Goal: Task Accomplishment & Management: Manage account settings

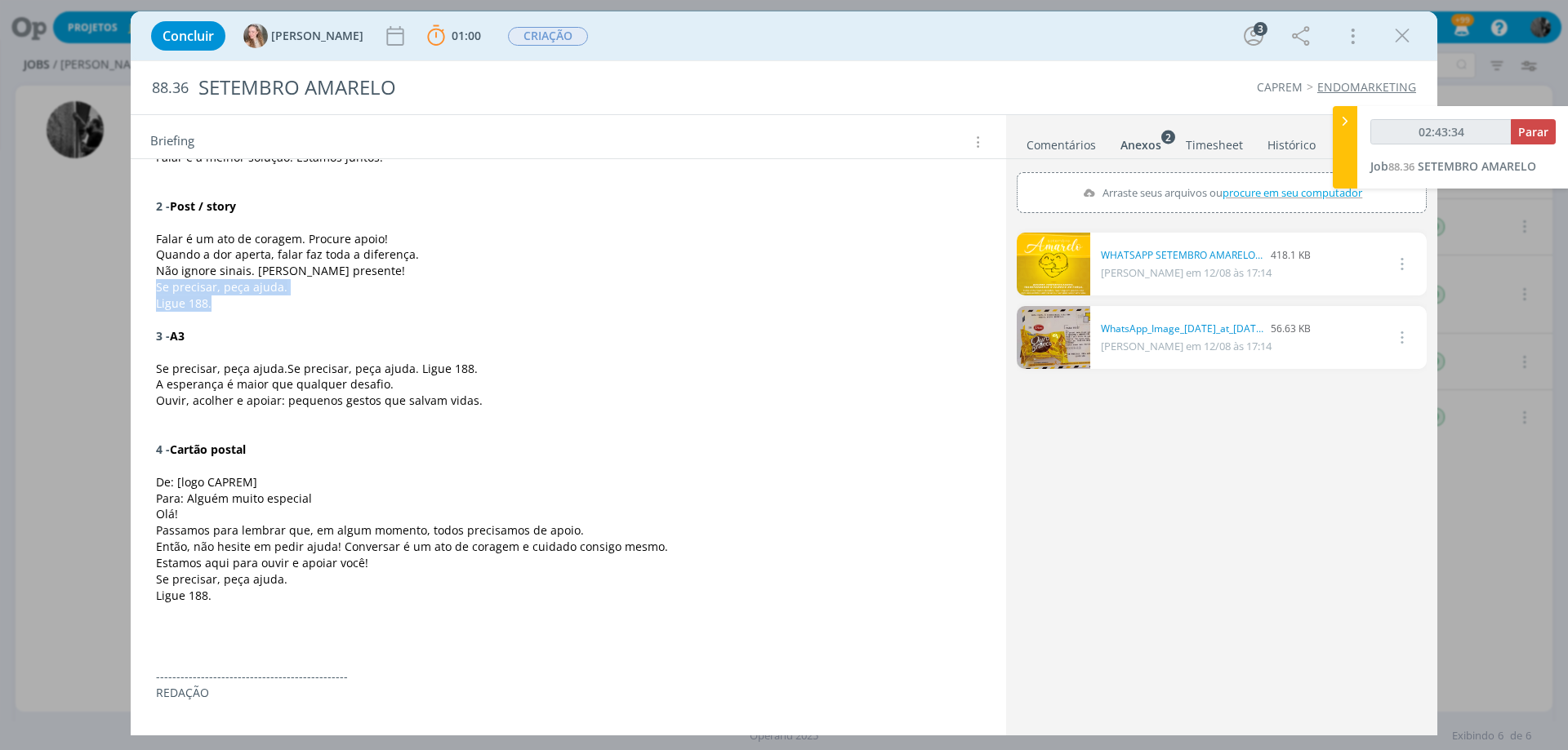
scroll to position [370, 0]
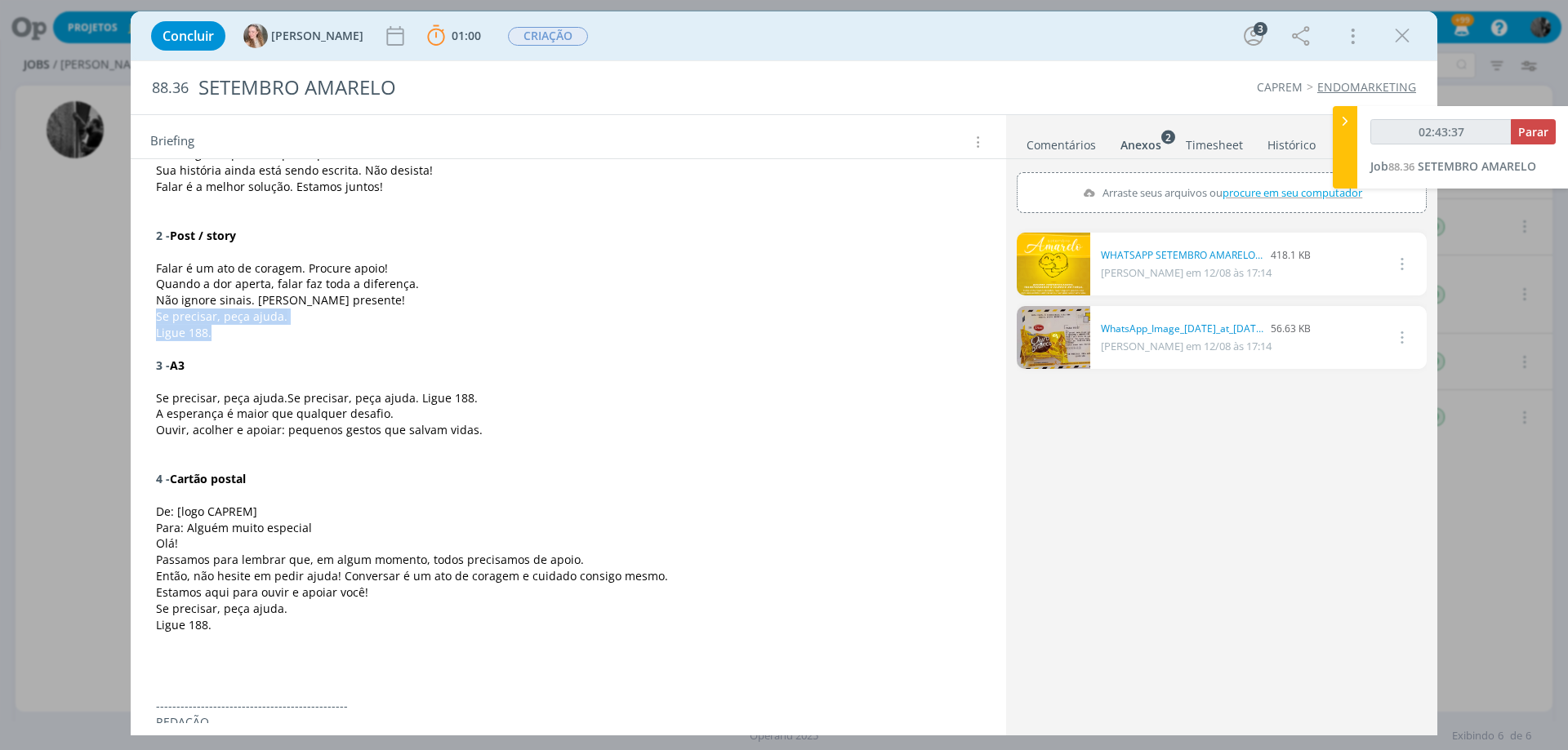
click at [1063, 346] on link "dialog" at bounding box center [1053, 337] width 73 height 63
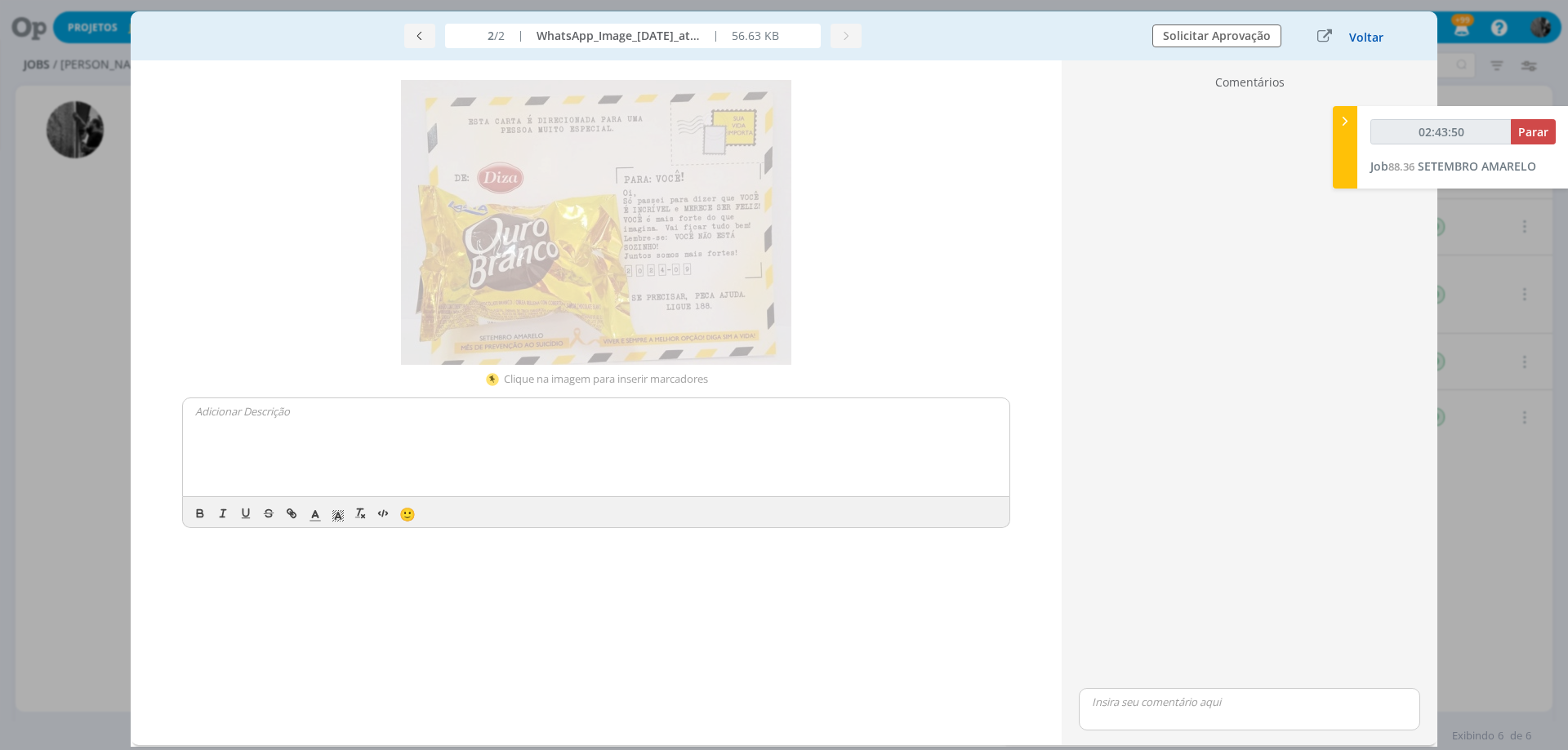
click at [1353, 37] on button "Voltar" at bounding box center [1367, 37] width 36 height 13
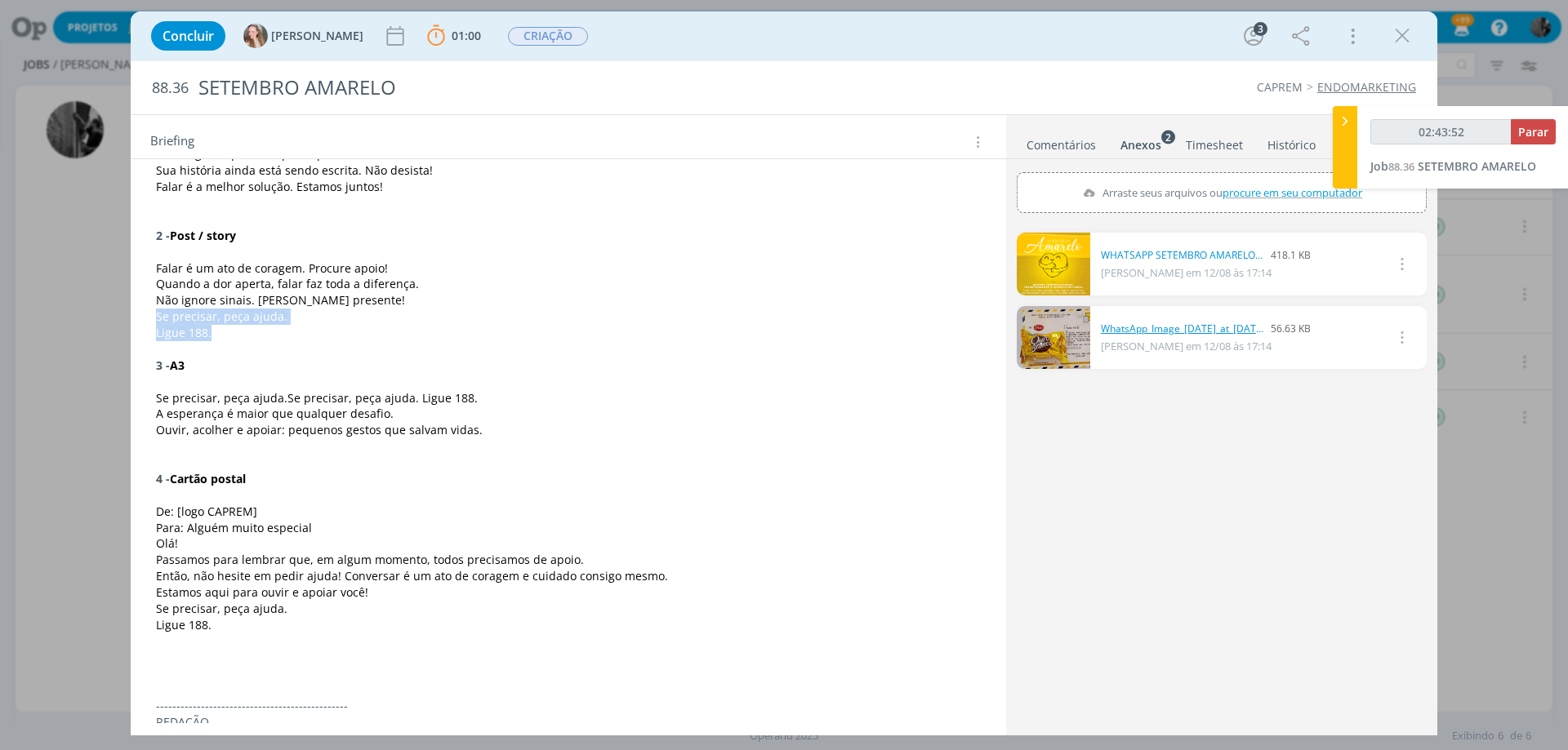
click at [1101, 332] on link "WhatsApp_Image_[DATE]_at_[DATE].jpeg" at bounding box center [1182, 329] width 163 height 15
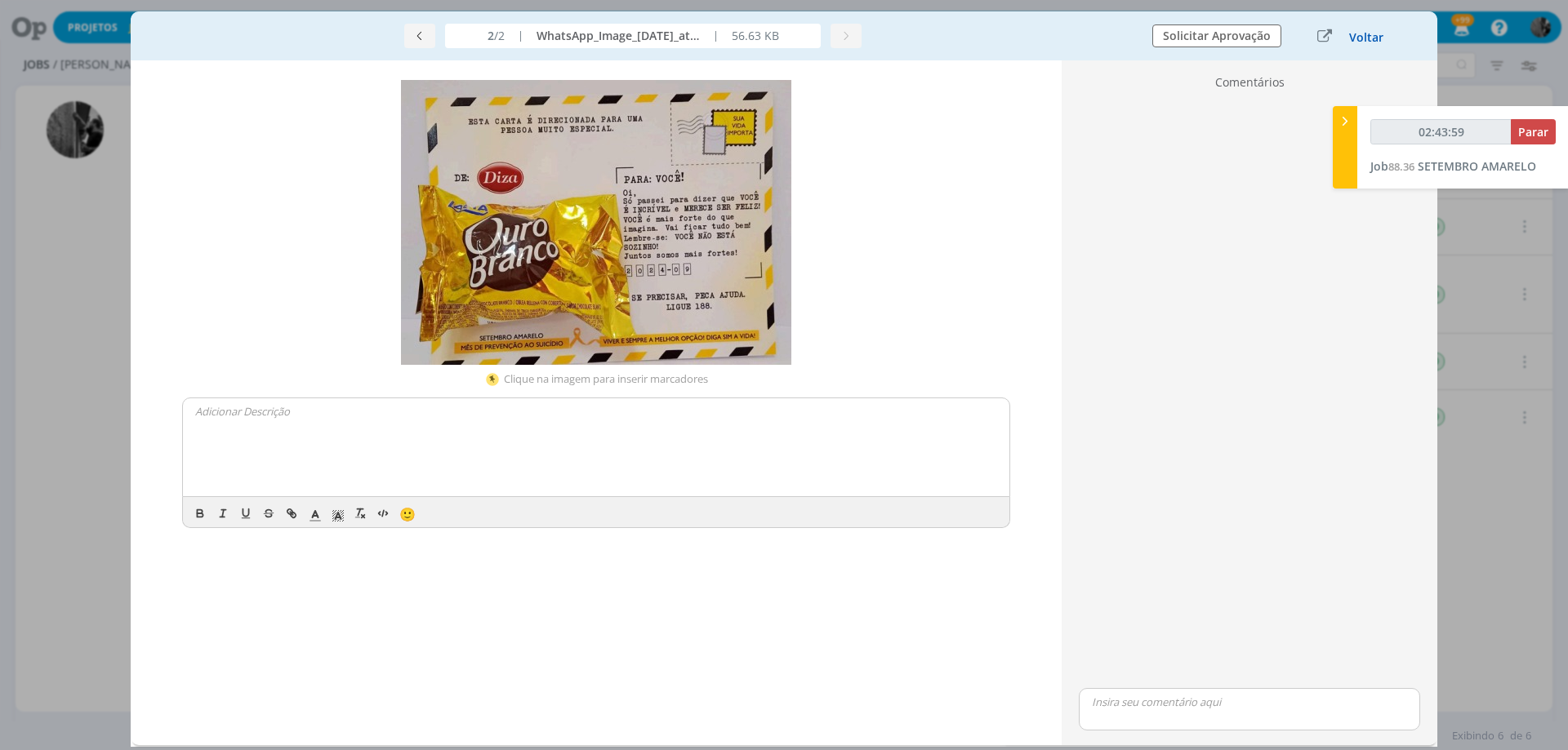
click at [1356, 36] on button "Voltar" at bounding box center [1367, 37] width 36 height 13
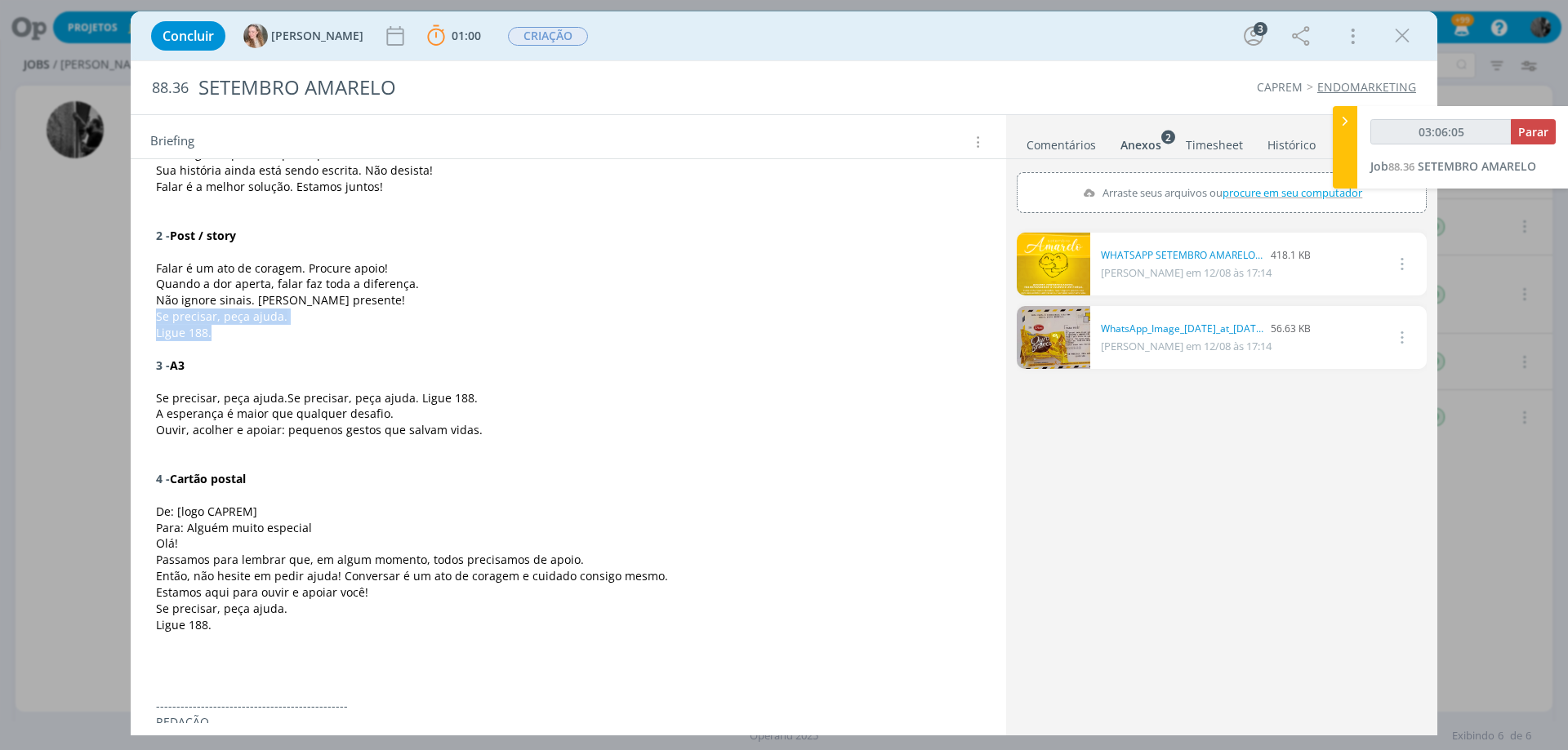
click at [1065, 341] on link "dialog" at bounding box center [1053, 337] width 73 height 63
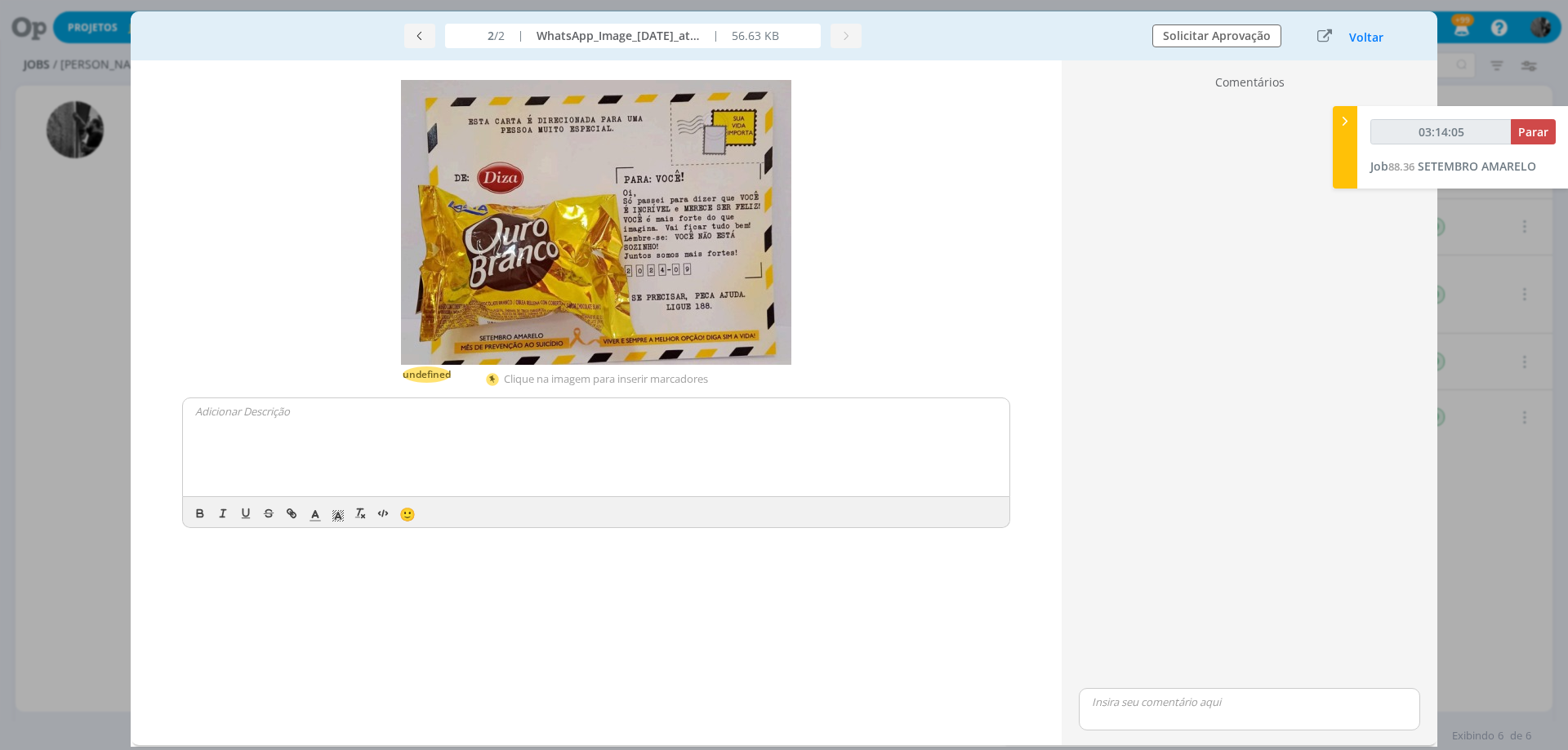
click at [622, 230] on img "dialog" at bounding box center [596, 223] width 390 height 285
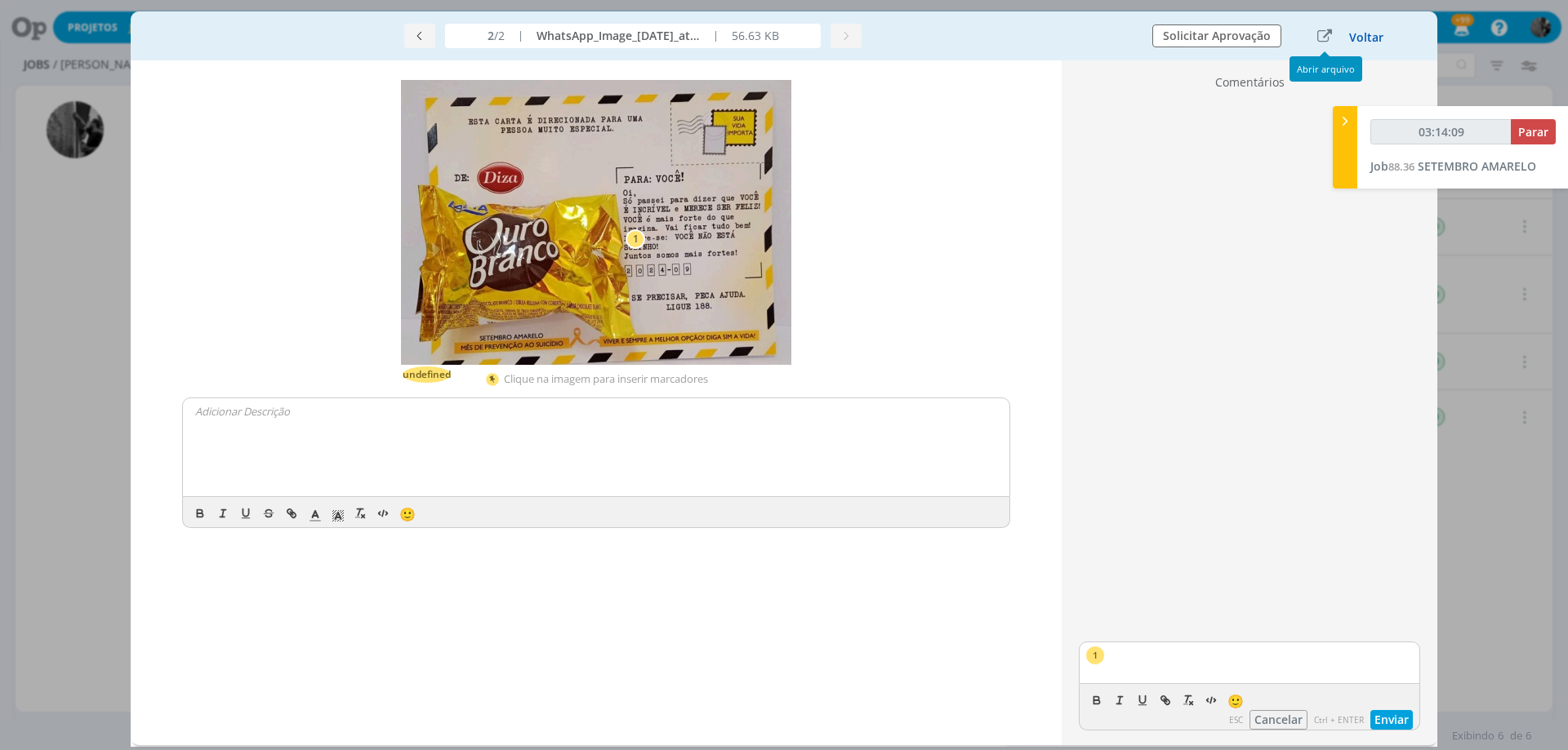
click at [1361, 32] on button "Voltar" at bounding box center [1367, 37] width 36 height 13
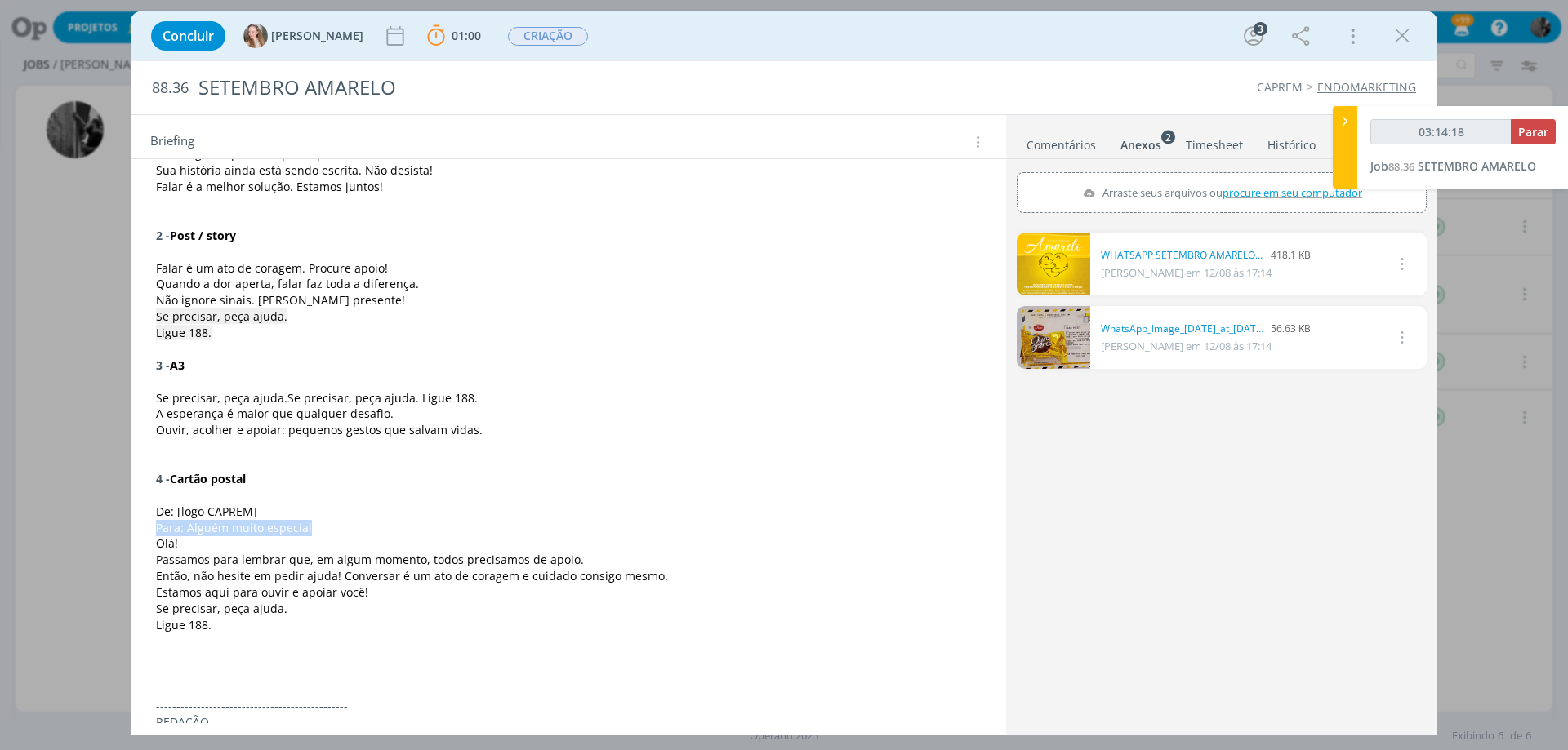
drag, startPoint x: 158, startPoint y: 526, endPoint x: 313, endPoint y: 524, distance: 155.0
click at [313, 524] on p "Para: Alguém muito especial" at bounding box center [568, 527] width 825 height 16
copy span "Para: Alguém muito especial"
click at [258, 530] on span "Para: Alguém muito especial" at bounding box center [234, 527] width 156 height 16
drag, startPoint x: 307, startPoint y: 529, endPoint x: 151, endPoint y: 529, distance: 156.0
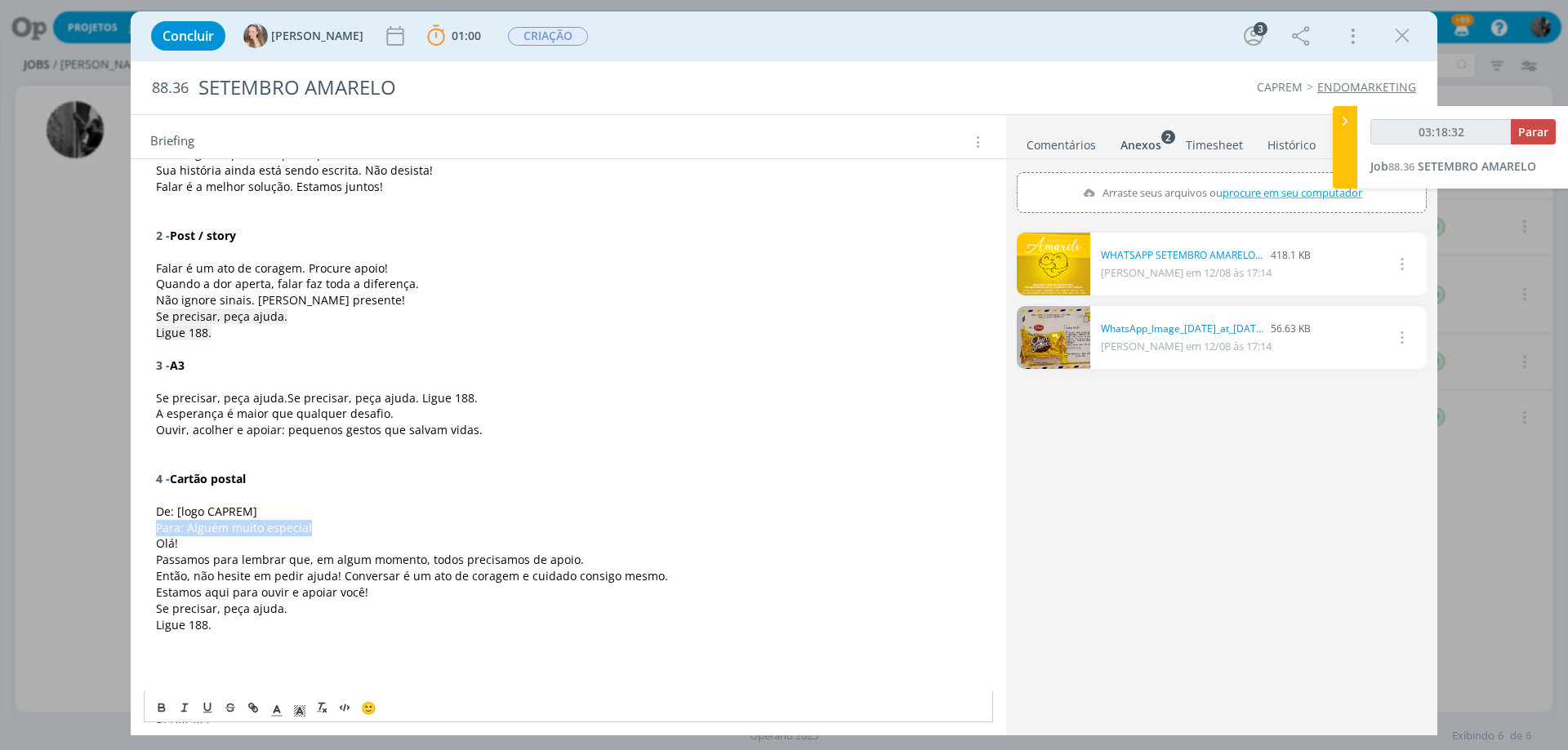
click at [151, 529] on div "CRIAÇÃO Precisamos desenvolver os materiais do Setembro Amarelo para CAPREM, se…" at bounding box center [568, 470] width 850 height 920
copy span "Para: Alguém muito especial"
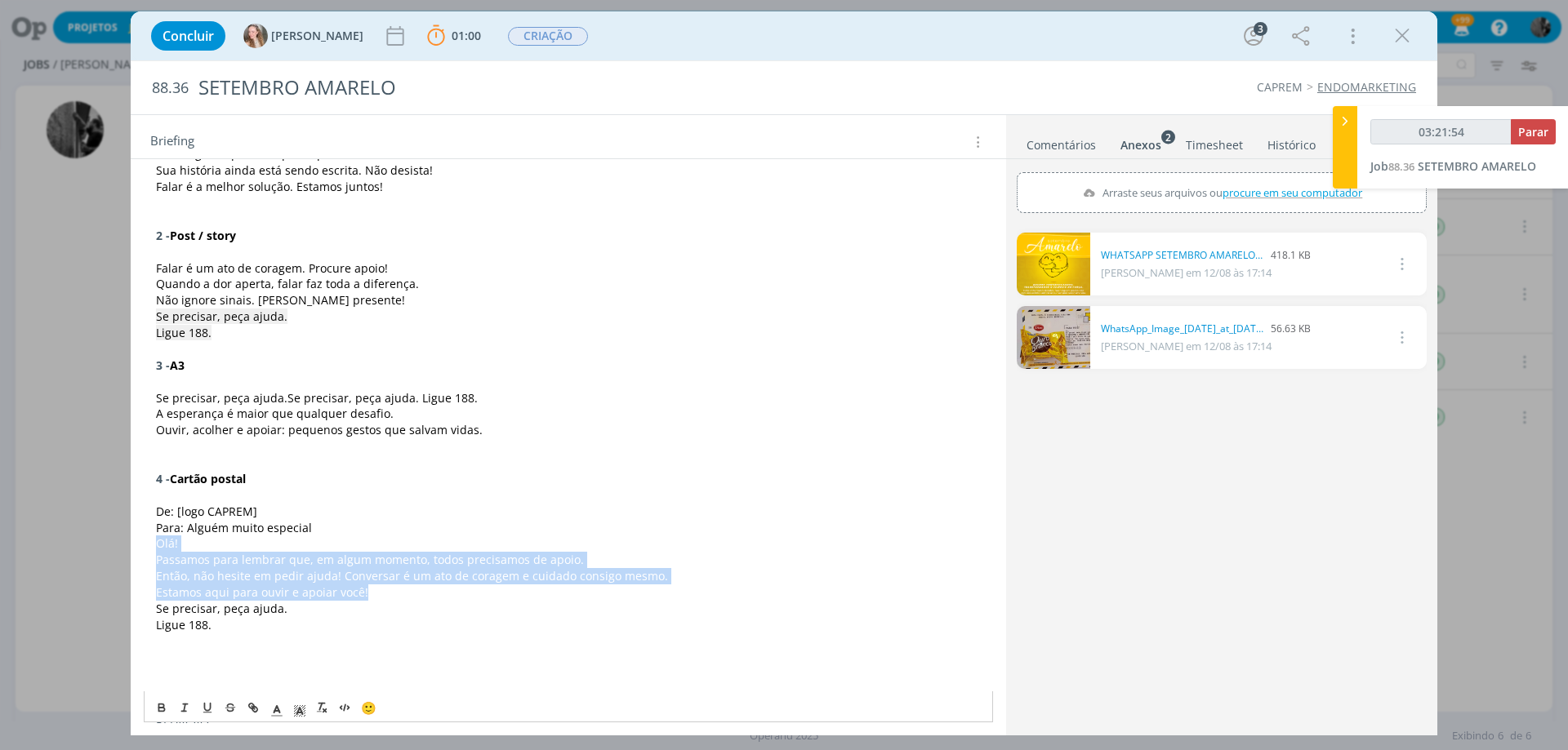
drag, startPoint x: 155, startPoint y: 539, endPoint x: 620, endPoint y: 587, distance: 467.5
click at [620, 587] on div "CRIAÇÃO Precisamos desenvolver os materiais do Setembro Amarelo para CAPREM, se…" at bounding box center [568, 470] width 850 height 920
copy div "Olá! Passamos para lembrar que, em algum momento, todos precisamos de apoio. En…"
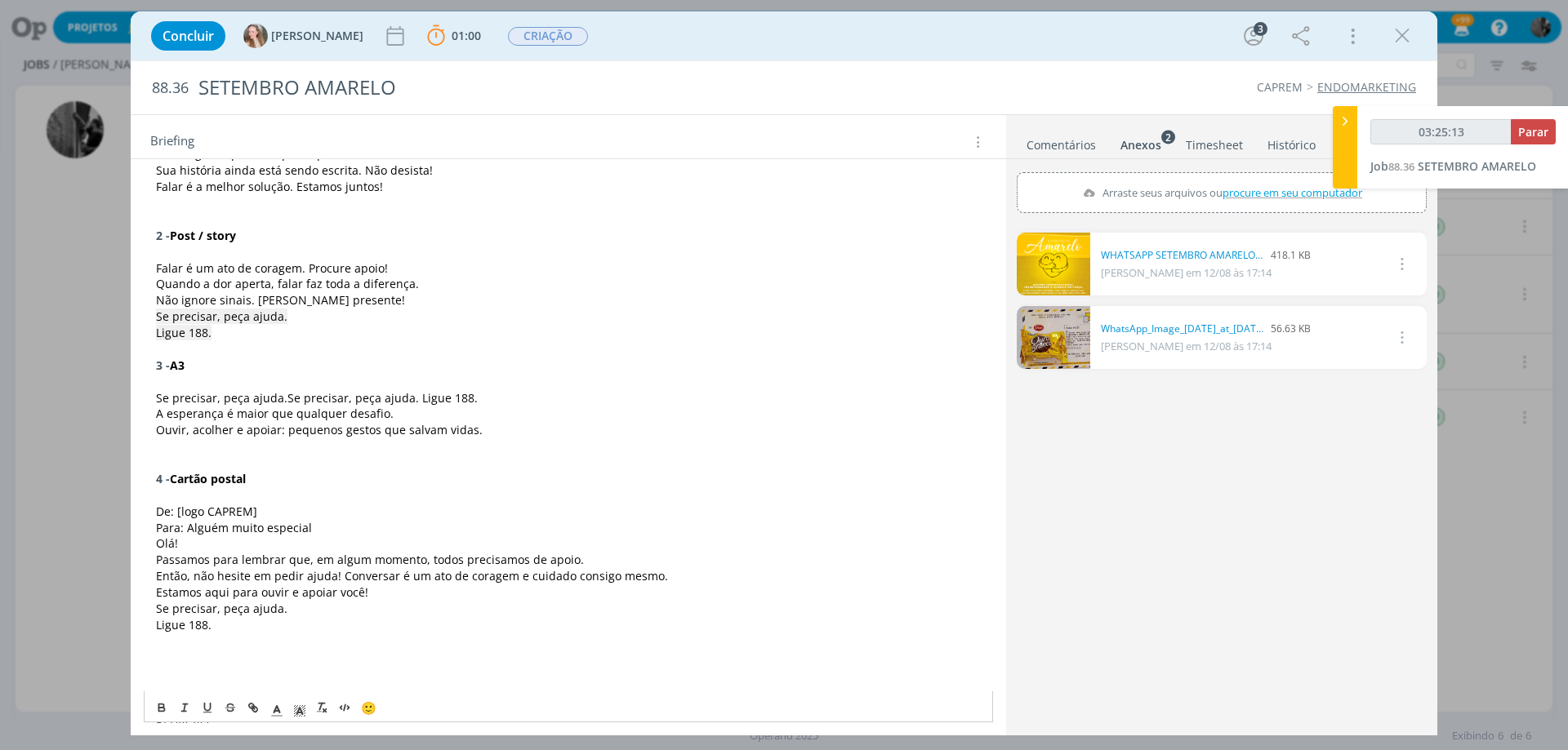
click at [195, 611] on span "Se precisar, peça ajuda." at bounding box center [222, 608] width 131 height 16
drag, startPoint x: 189, startPoint y: 605, endPoint x: 328, endPoint y: 626, distance: 140.6
click at [328, 626] on div "CRIAÇÃO Precisamos desenvolver os materiais do Setembro Amarelo para CAPREM, se…" at bounding box center [568, 470] width 850 height 920
copy div "Se precisar, peça ajuda. Ligue 188."
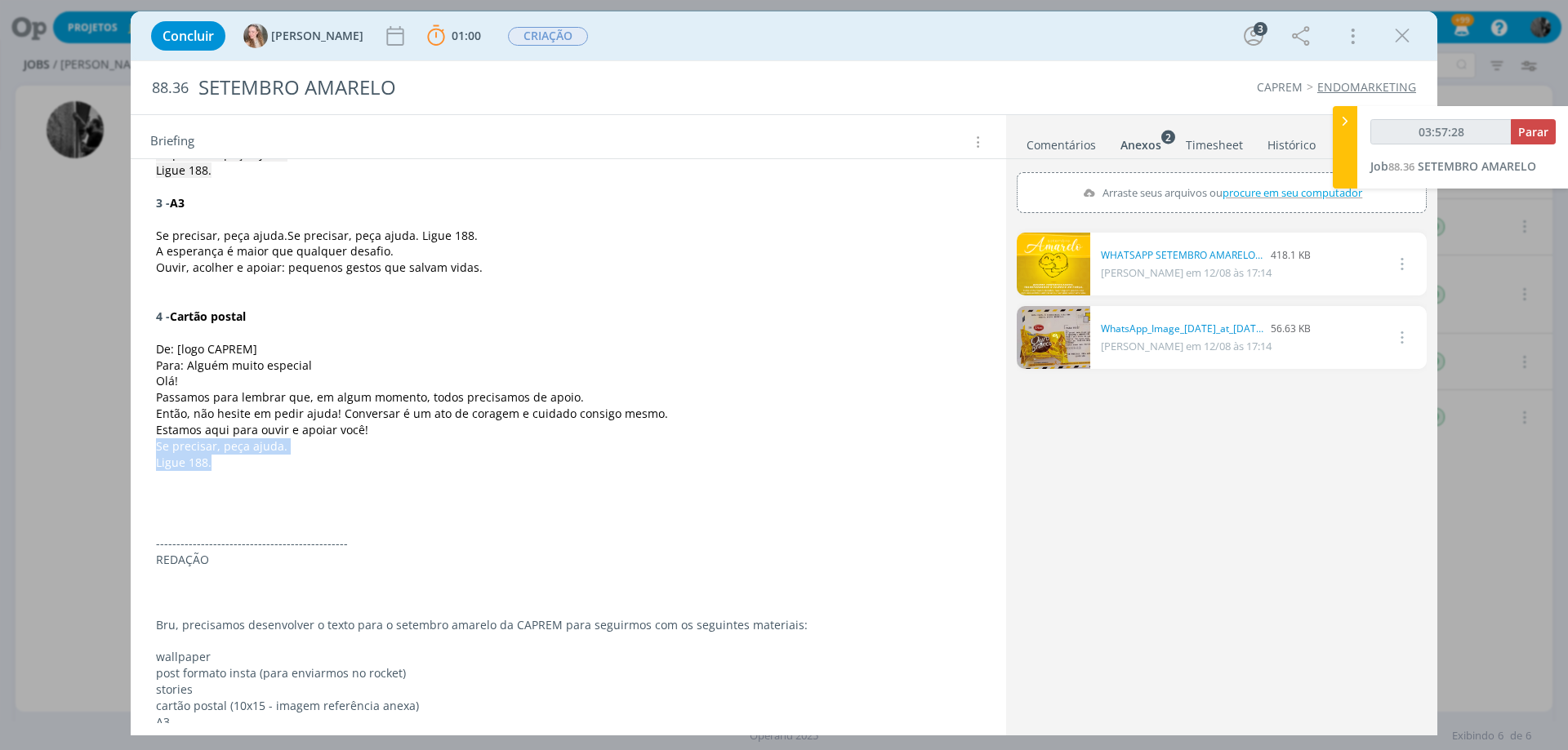
scroll to position [534, 0]
type input "03:57:59"
click at [1513, 129] on button "Parar" at bounding box center [1533, 131] width 45 height 25
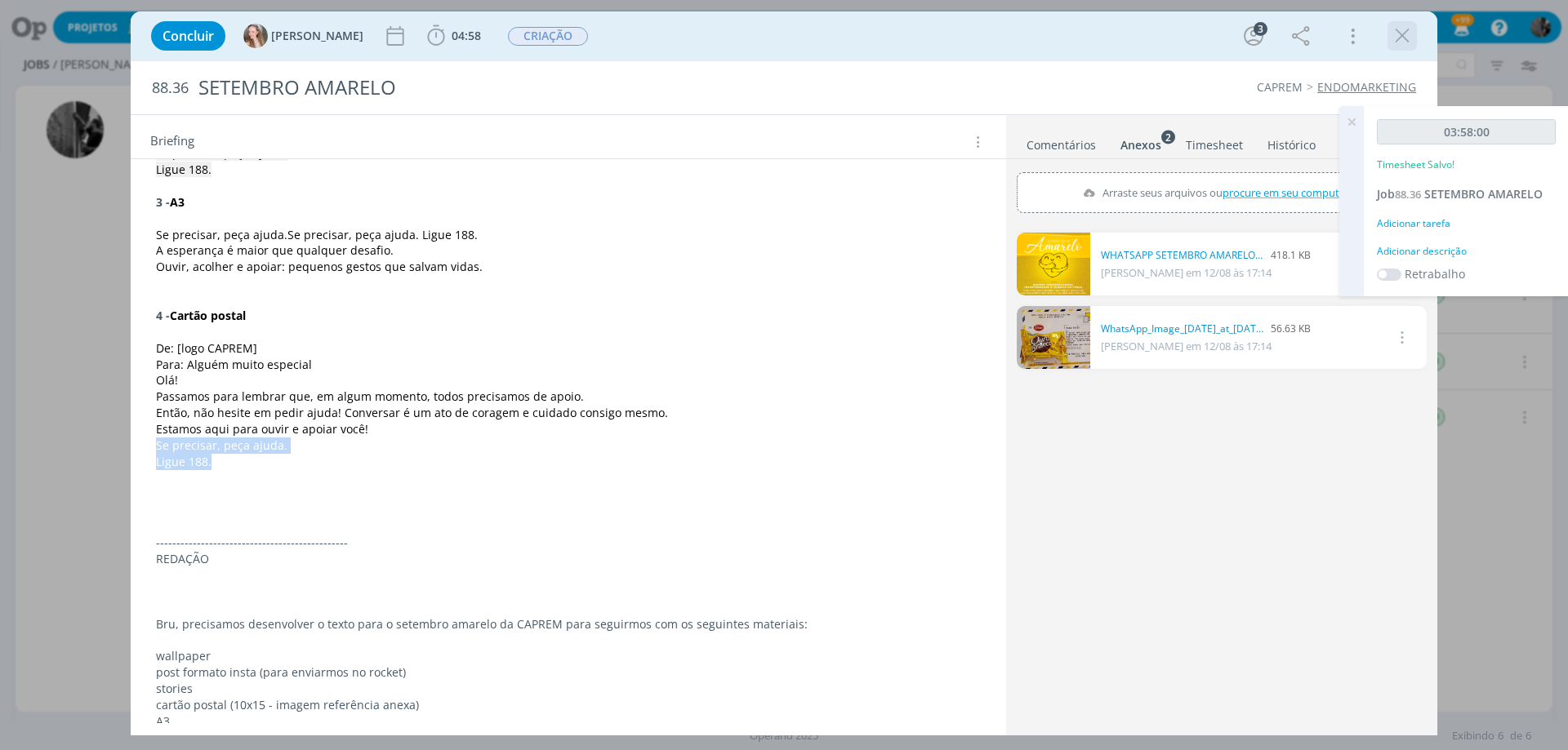
click at [1398, 35] on icon "dialog" at bounding box center [1402, 35] width 24 height 24
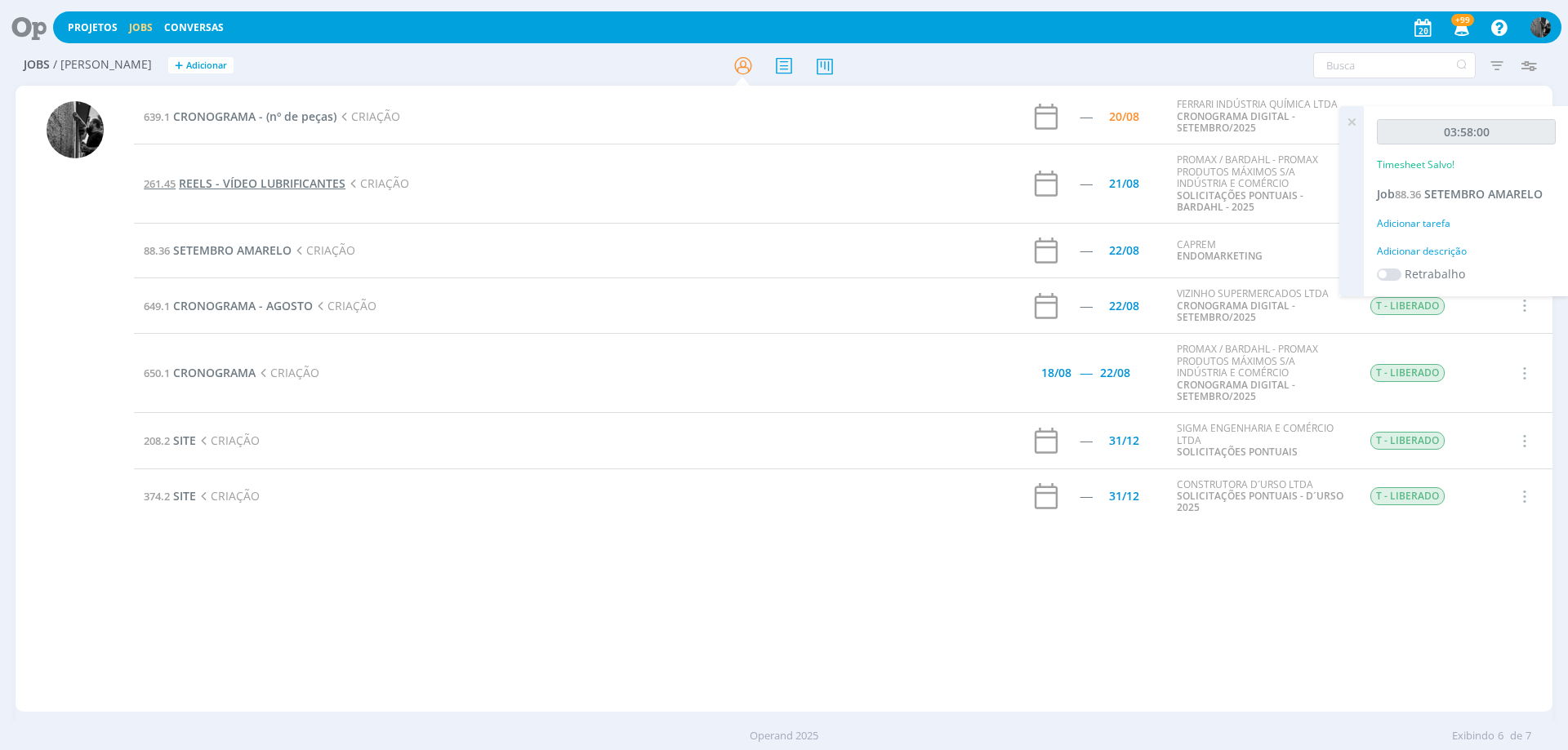
click at [267, 186] on span "REELS - VÍDEO LUBRIFICANTES" at bounding box center [262, 183] width 167 height 16
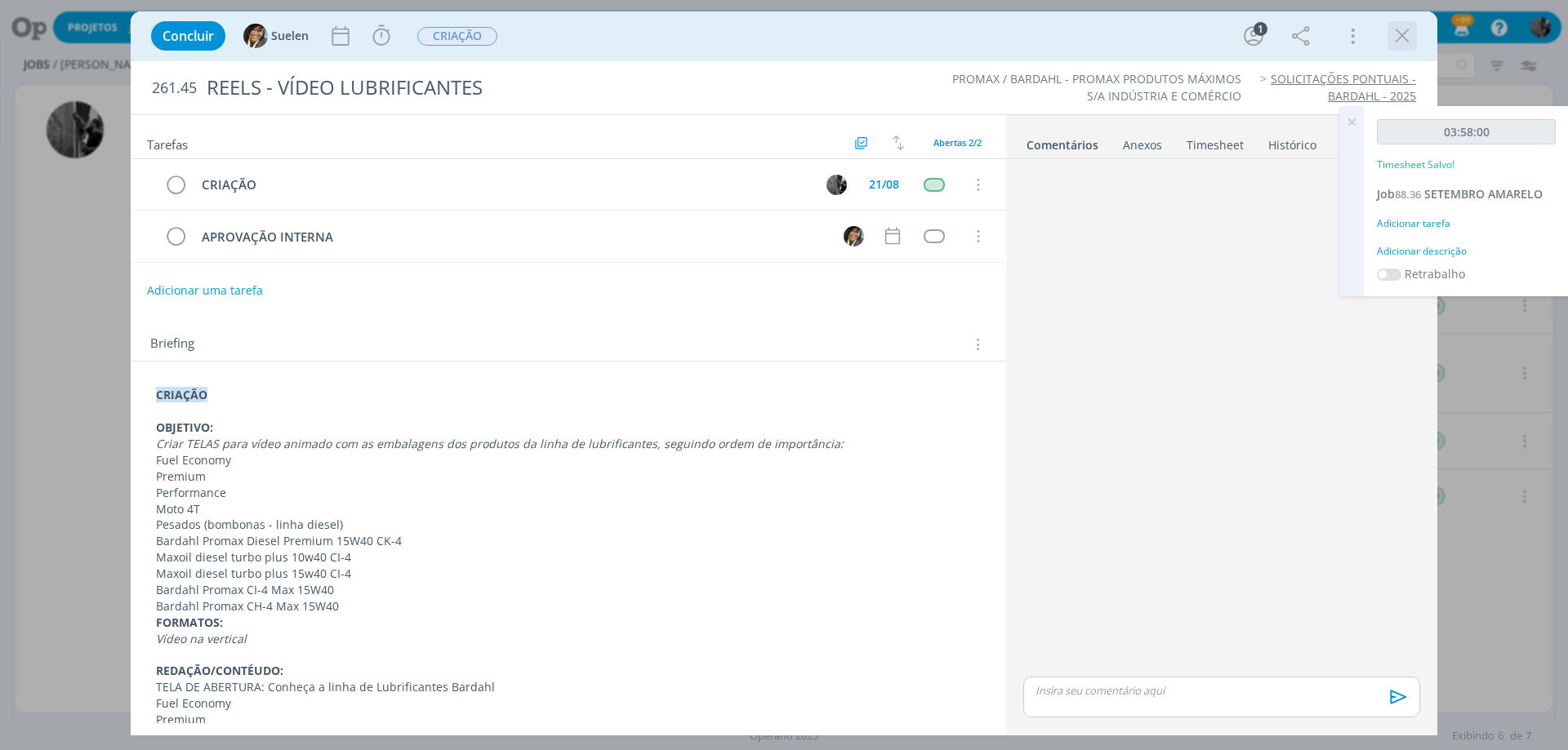
drag, startPoint x: 1413, startPoint y: 35, endPoint x: 439, endPoint y: 5, distance: 974.5
click at [1411, 33] on icon "dialog" at bounding box center [1402, 35] width 24 height 24
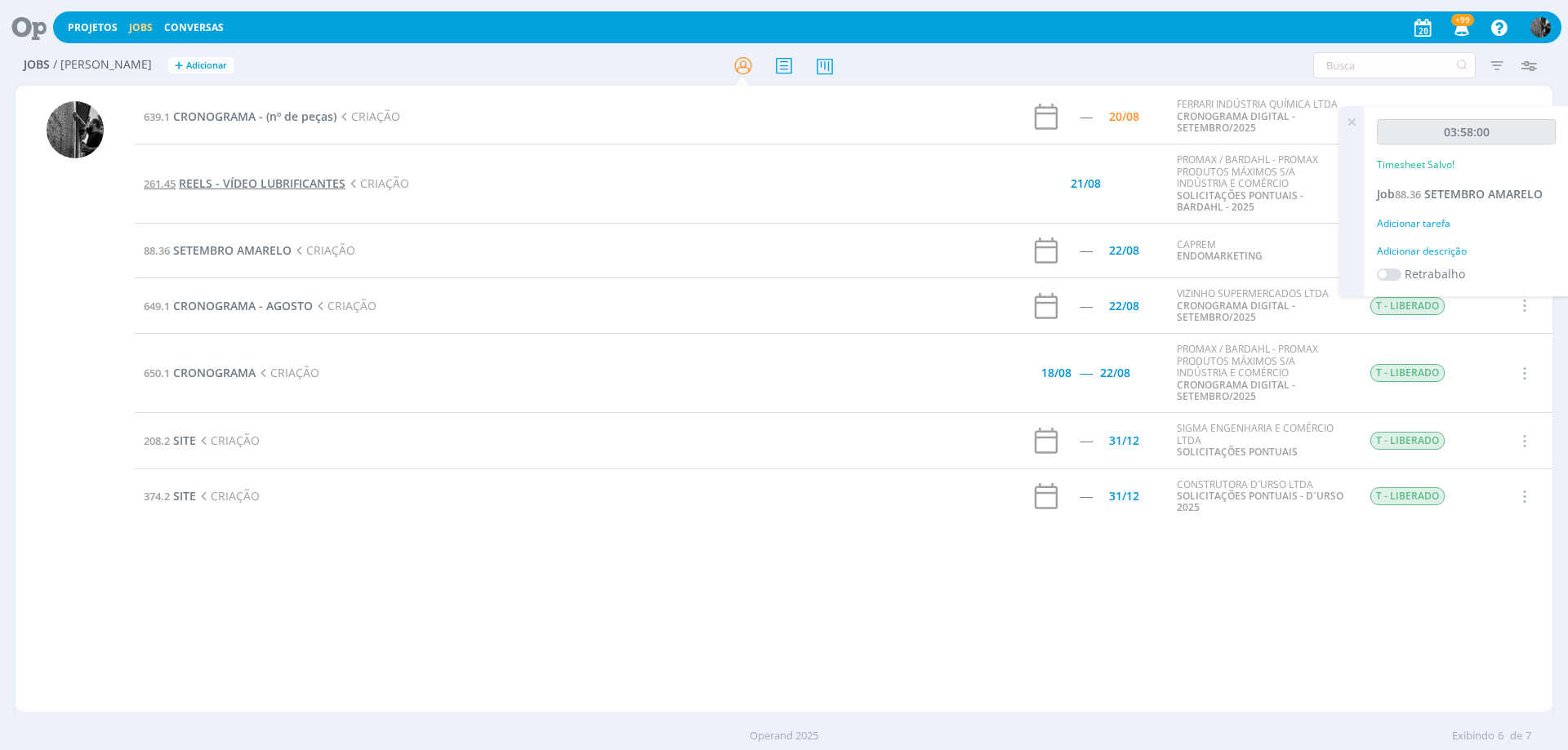
click at [242, 184] on span "REELS - VÍDEO LUBRIFICANTES" at bounding box center [262, 183] width 167 height 16
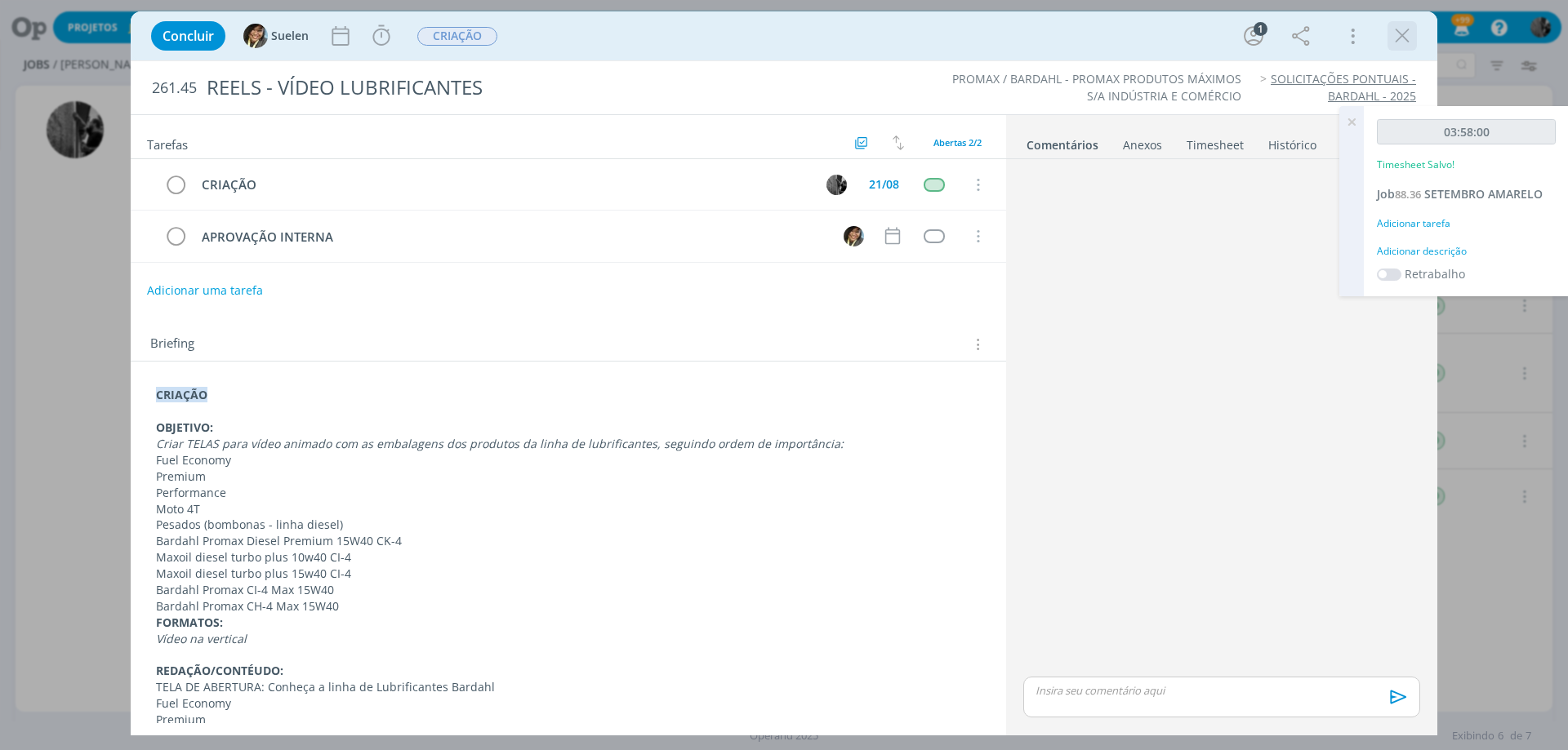
click at [1391, 35] on icon "dialog" at bounding box center [1402, 35] width 24 height 24
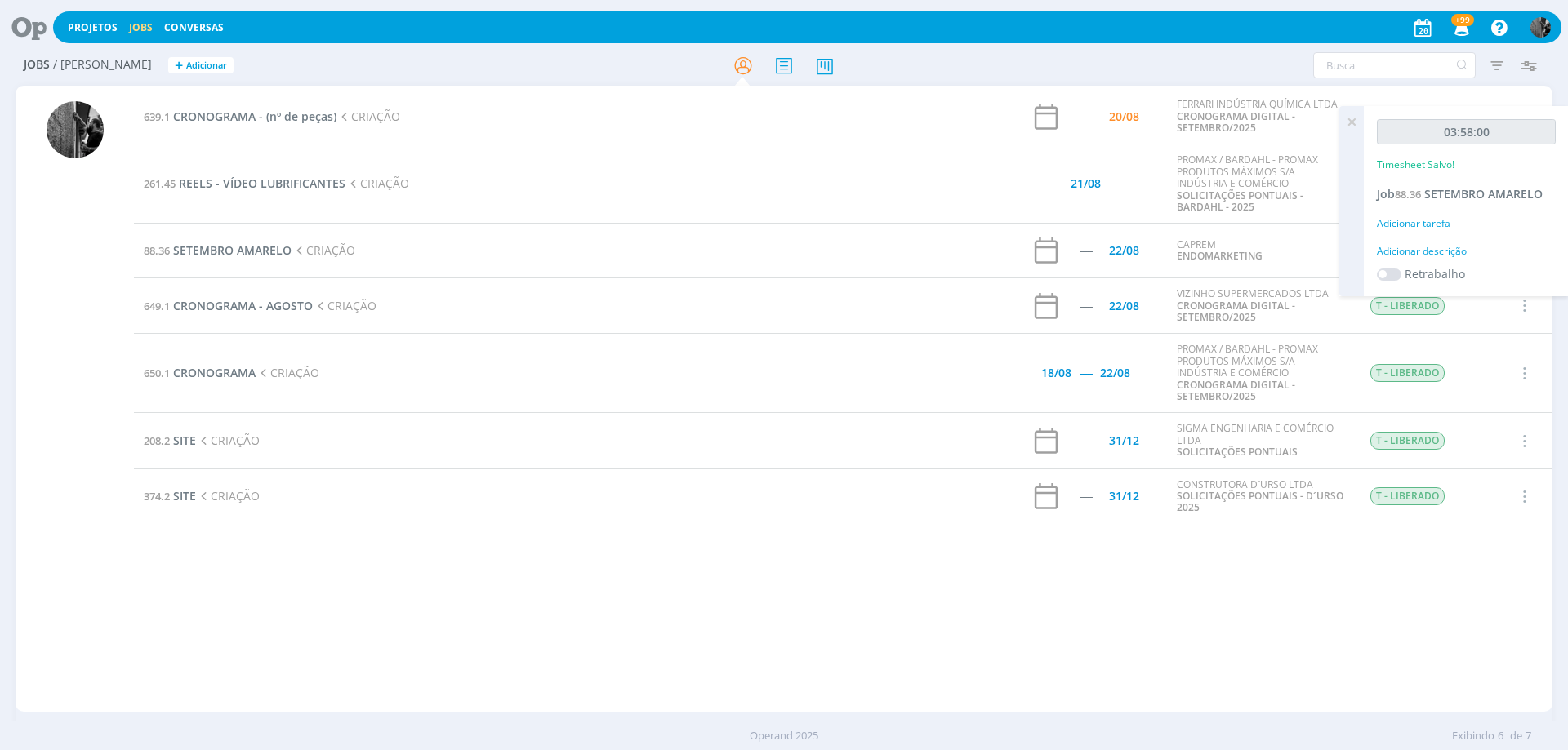
click at [294, 178] on span "REELS - VÍDEO LUBRIFICANTES" at bounding box center [262, 183] width 167 height 16
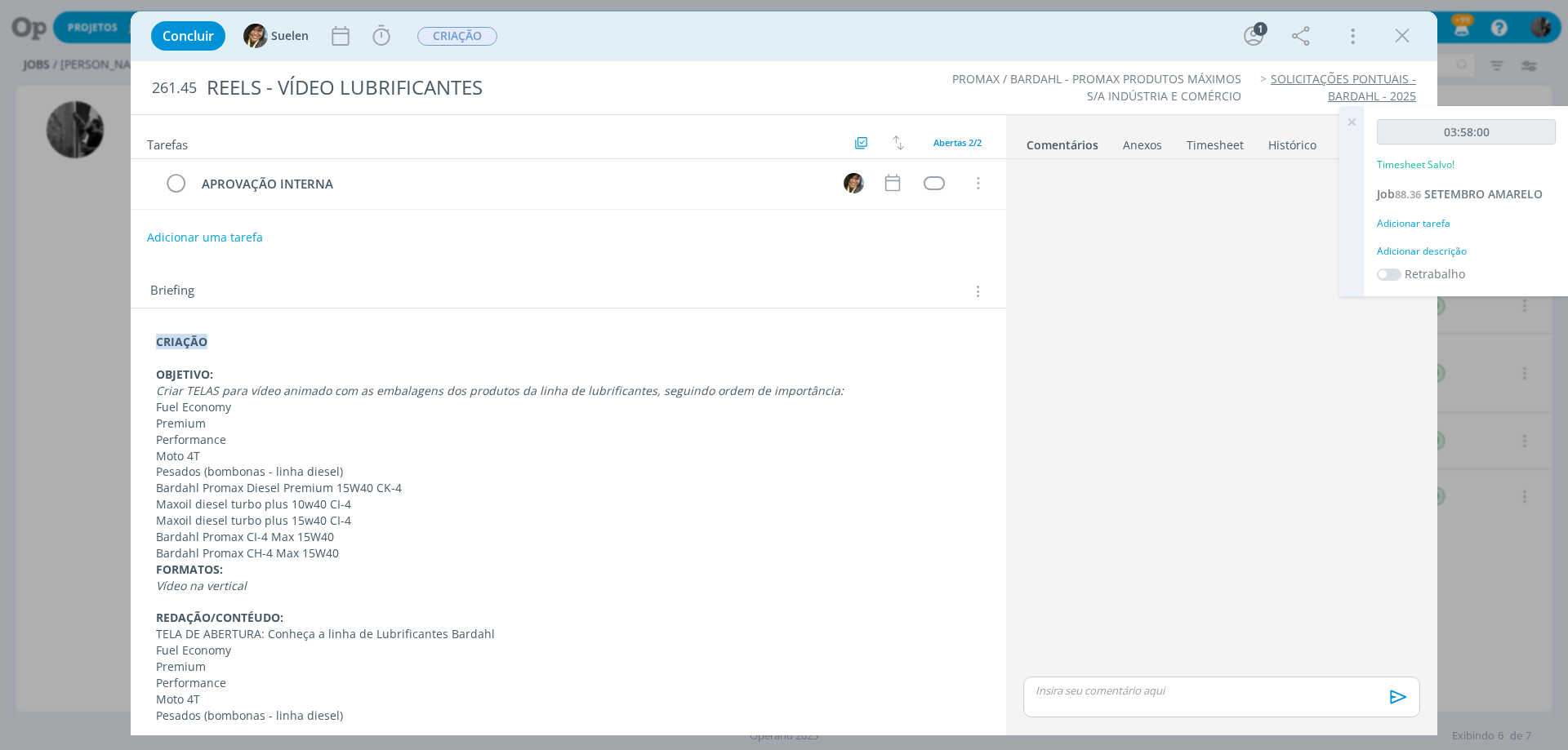
scroll to position [82, 0]
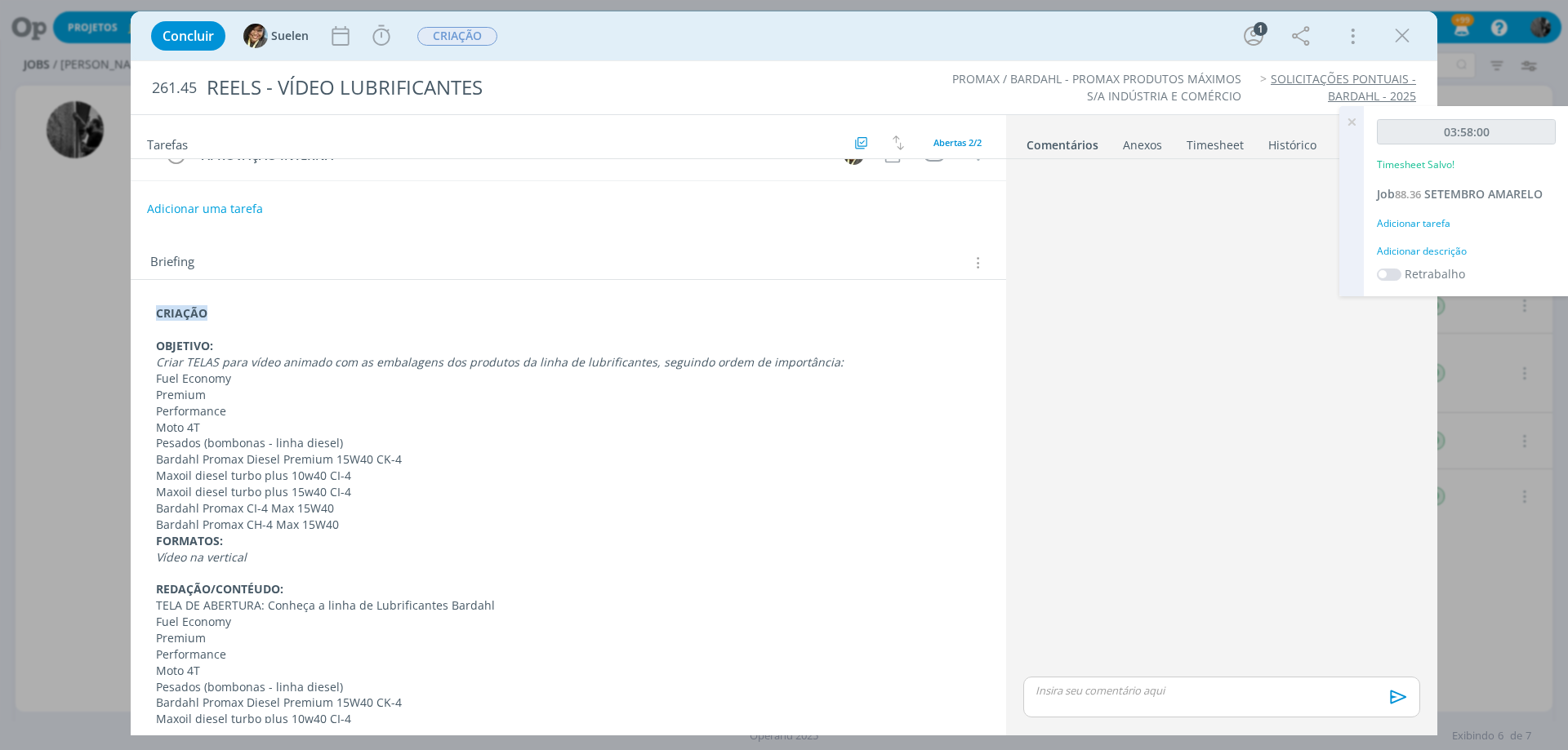
click at [212, 394] on p "Premium" at bounding box center [568, 394] width 825 height 16
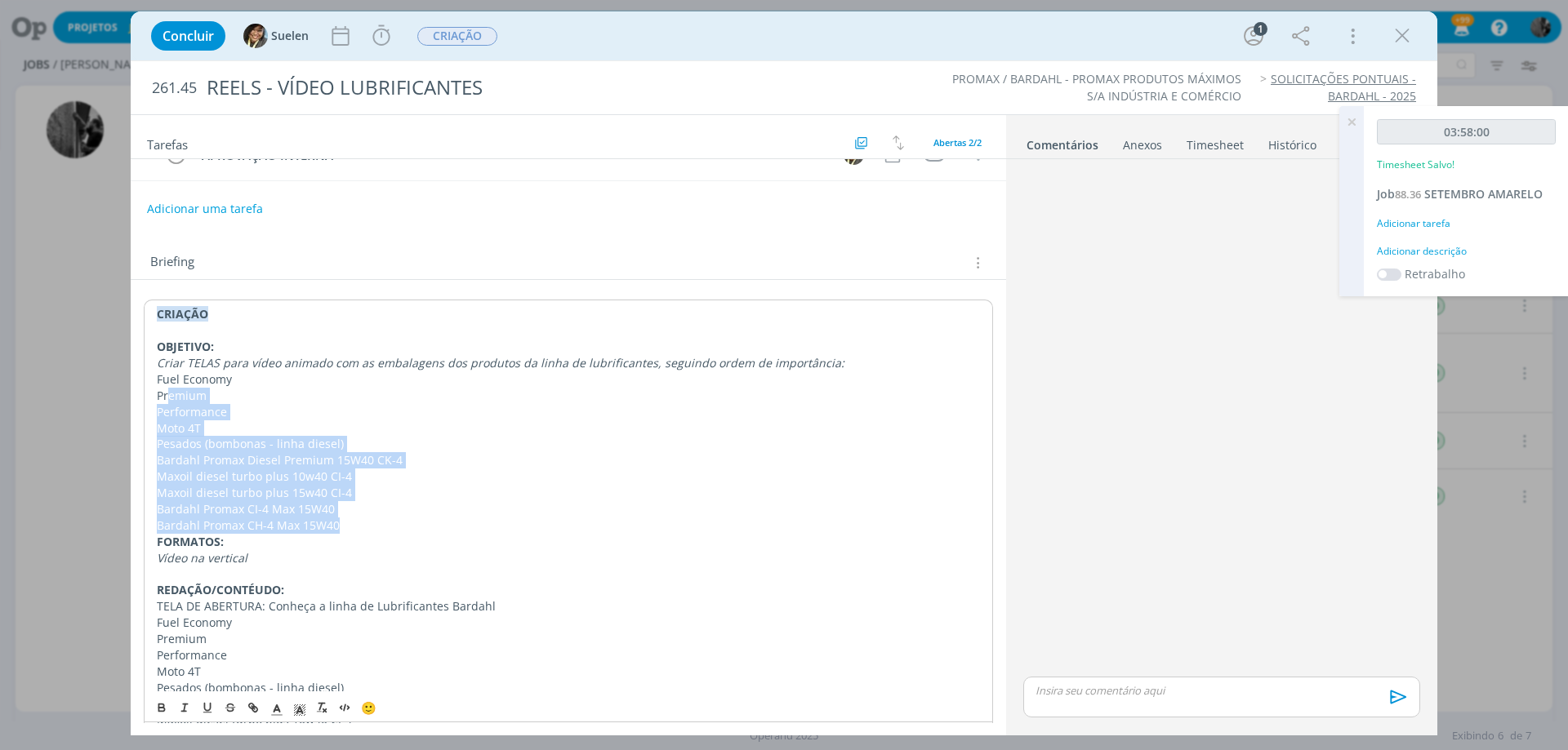
drag, startPoint x: 193, startPoint y: 411, endPoint x: 345, endPoint y: 529, distance: 192.4
click at [345, 529] on div "CRIAÇÃO OBJETIVO: Criar TELAS para vídeo animado com as embalagens dos produtos…" at bounding box center [568, 646] width 850 height 694
click at [1398, 40] on icon "dialog" at bounding box center [1402, 35] width 24 height 24
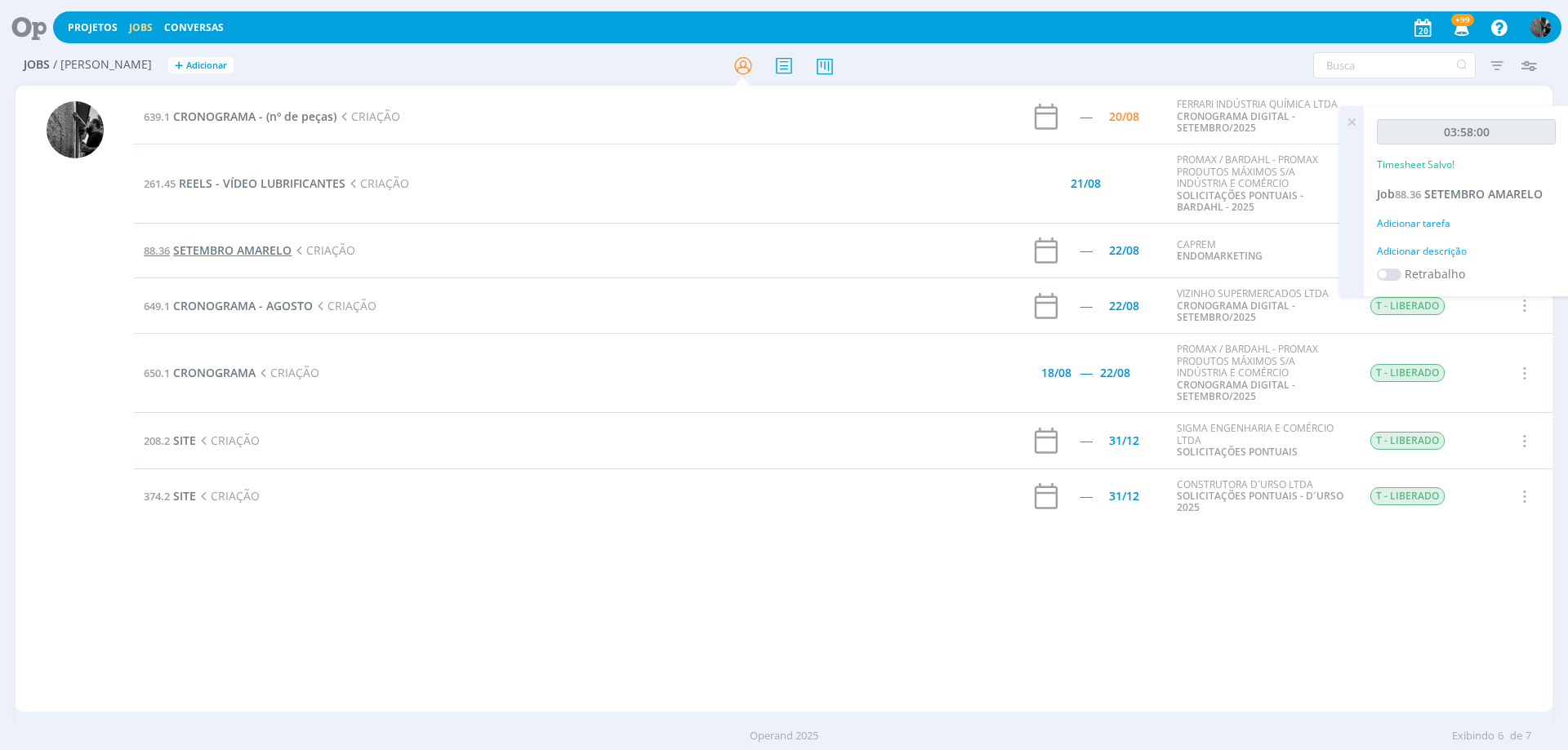
click at [245, 248] on span "SETEMBRO AMARELO" at bounding box center [232, 250] width 118 height 16
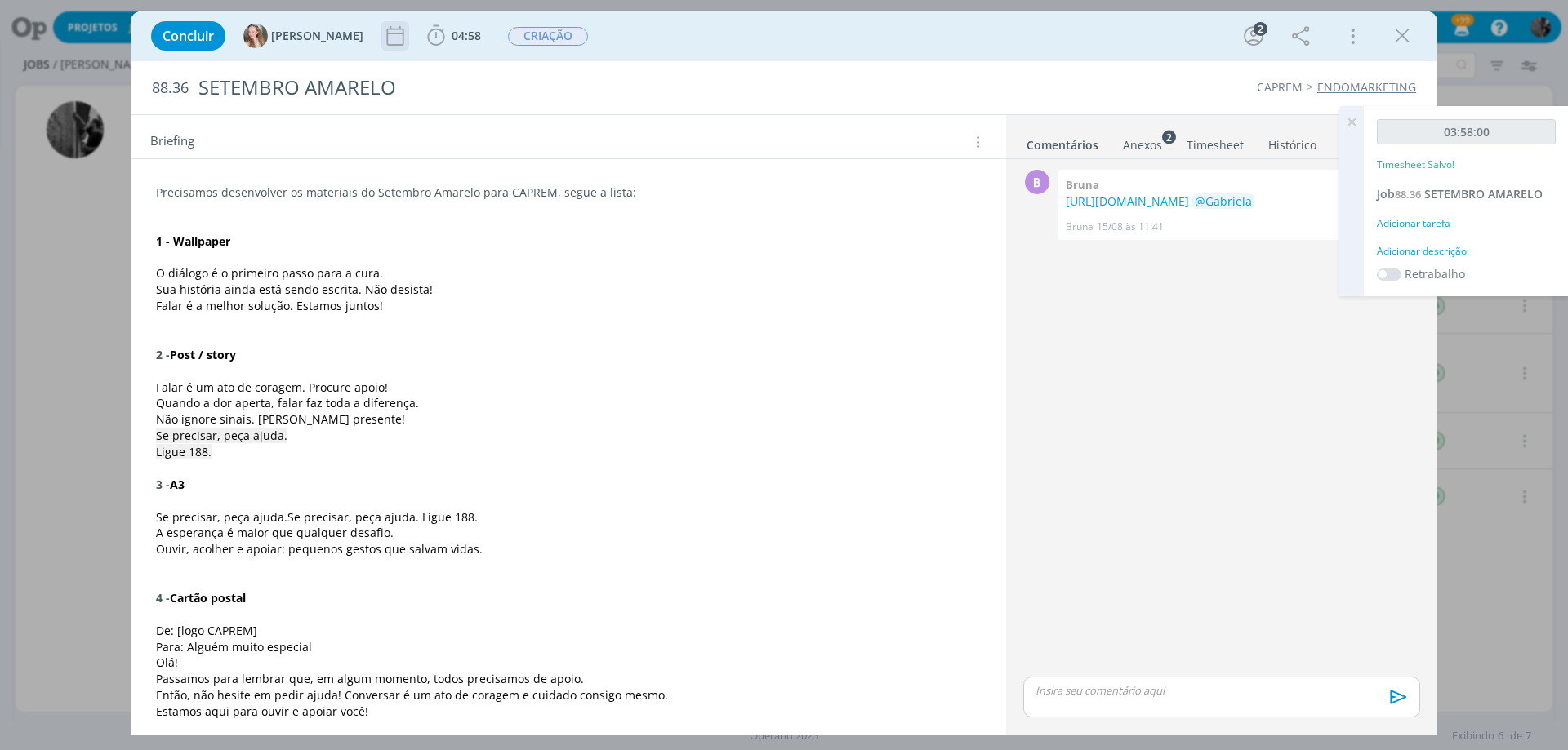
scroll to position [245, 0]
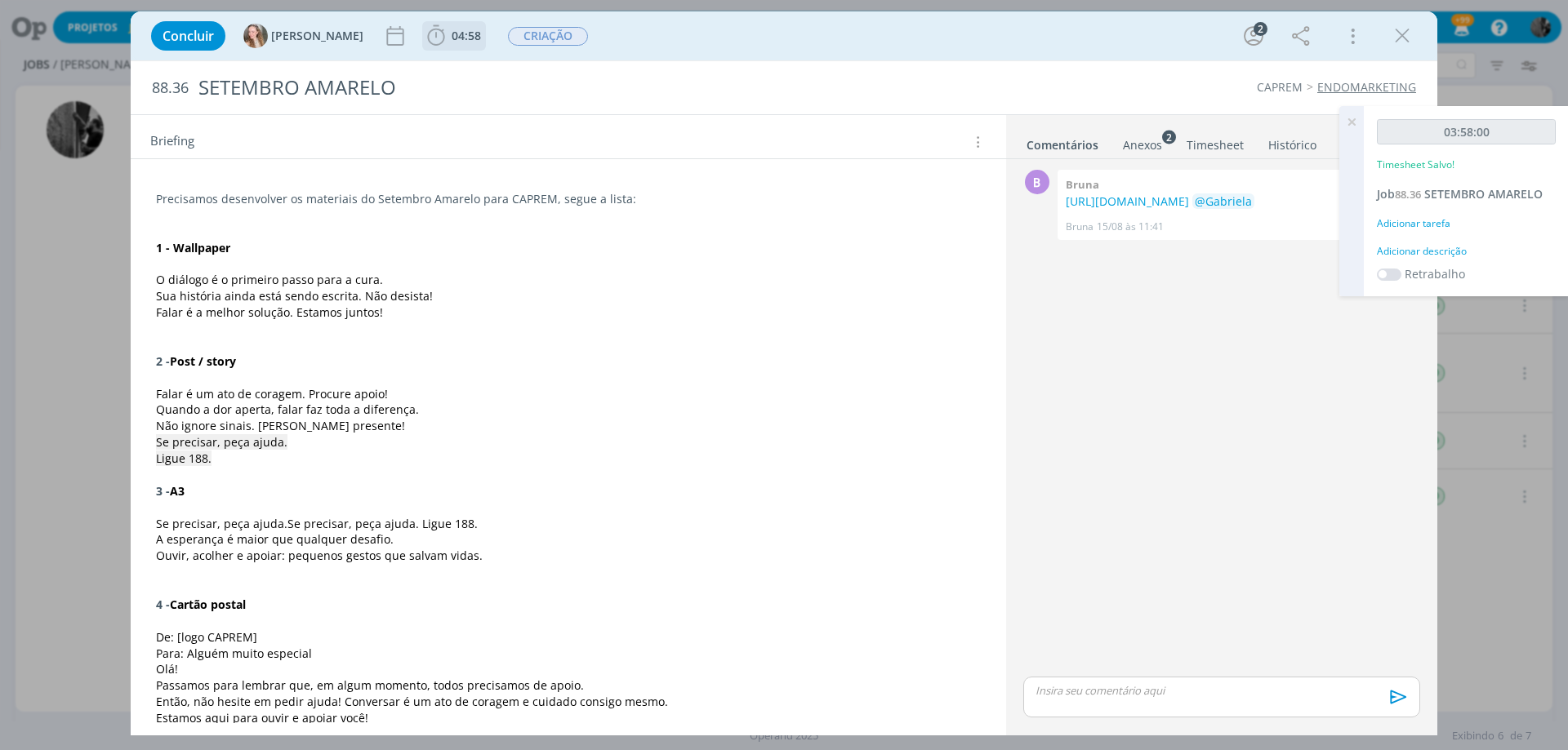
click at [452, 38] on span "04:58" at bounding box center [466, 35] width 29 height 16
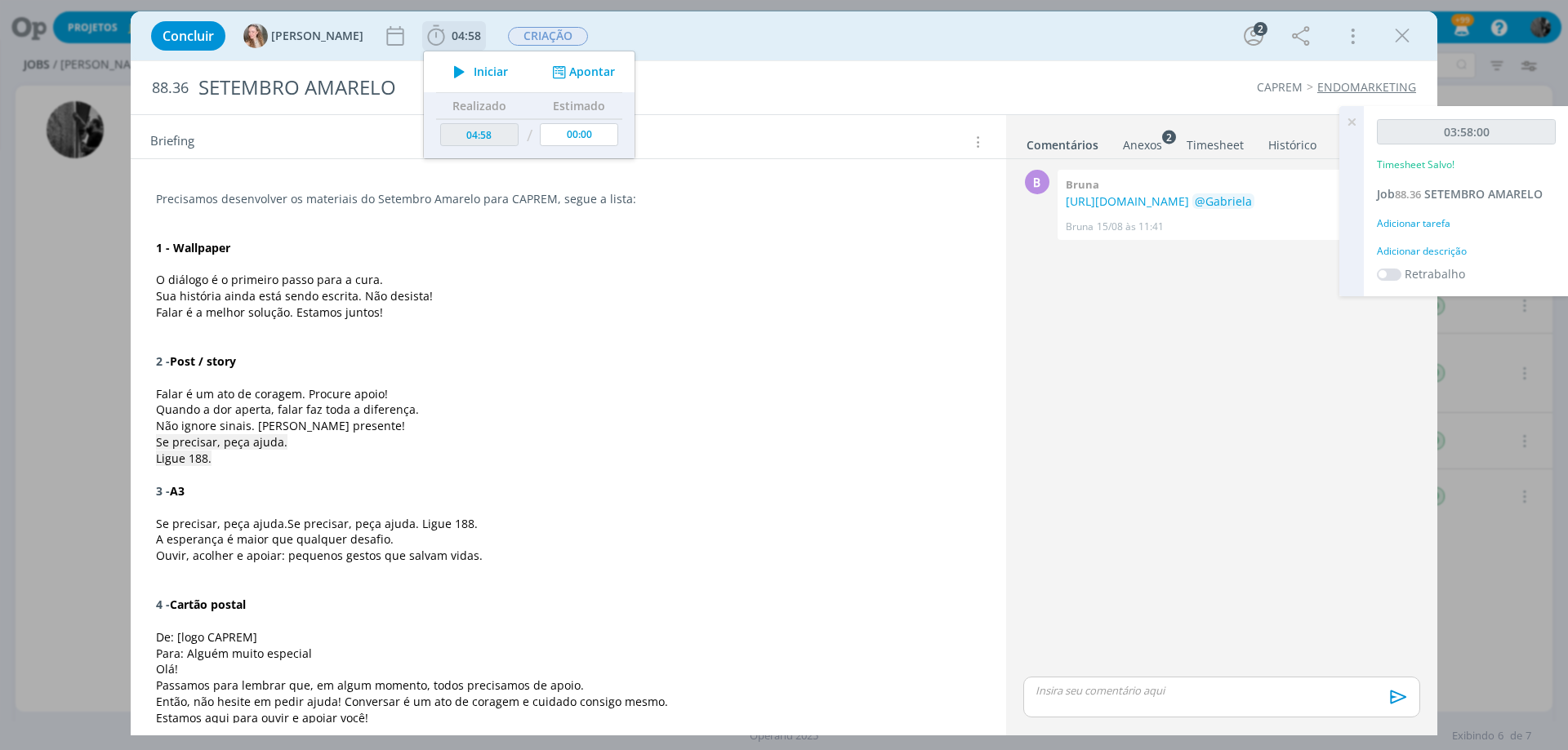
click at [445, 63] on icon "dialog" at bounding box center [458, 72] width 28 height 22
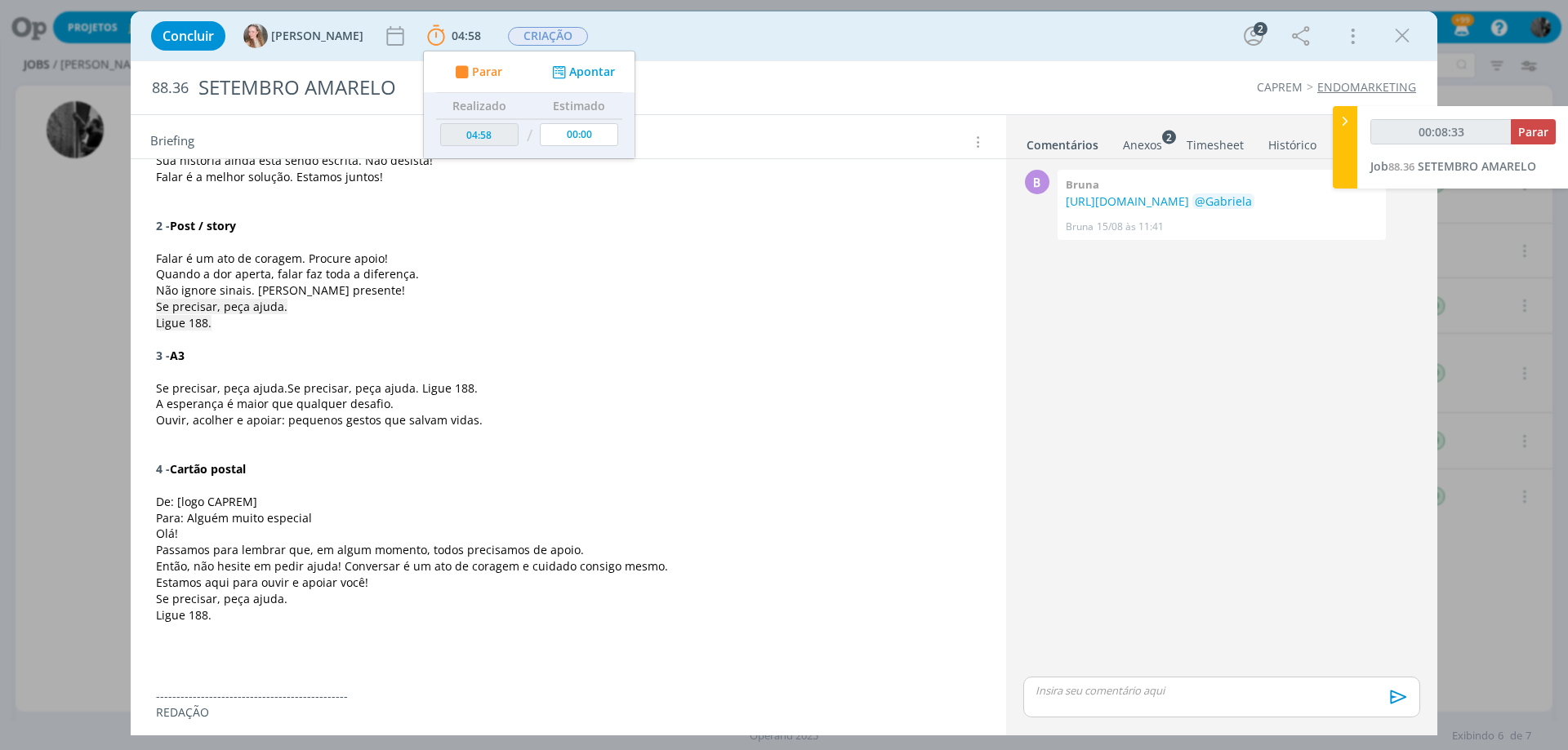
scroll to position [408, 0]
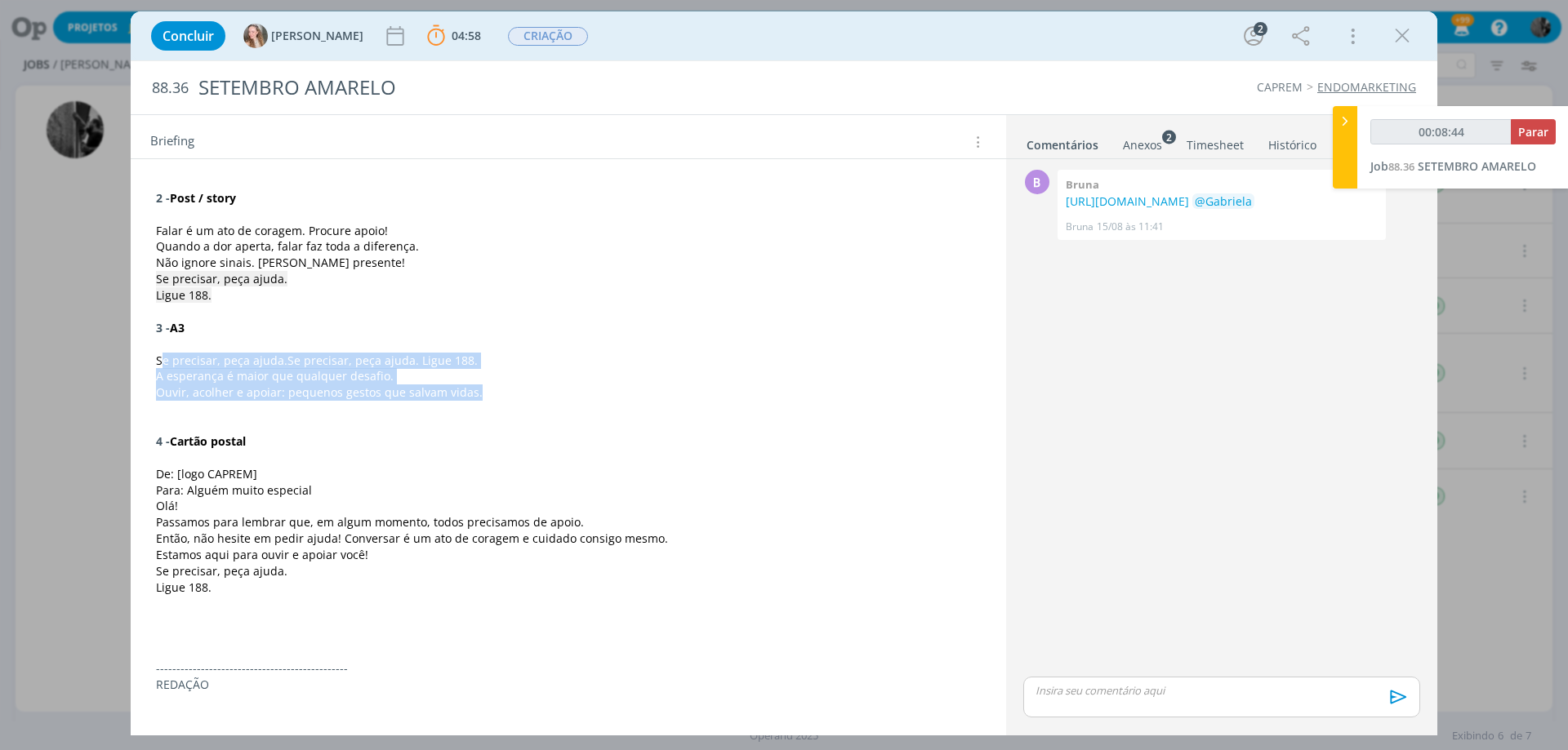
drag, startPoint x: 159, startPoint y: 354, endPoint x: 513, endPoint y: 396, distance: 356.5
click at [513, 396] on div "CRIAÇÃO Precisamos desenvolver os materiais do Setembro Amarelo para CAPREM, se…" at bounding box center [568, 433] width 850 height 920
click at [507, 400] on p "Ouvir, acolher e apoiar: pequenos gestos que salvam vidas." at bounding box center [568, 393] width 823 height 16
drag, startPoint x: 497, startPoint y: 395, endPoint x: 154, endPoint y: 360, distance: 344.8
click at [154, 360] on div "CRIAÇÃO Precisamos desenvolver os materiais do Setembro Amarelo para CAPREM, se…" at bounding box center [568, 433] width 850 height 921
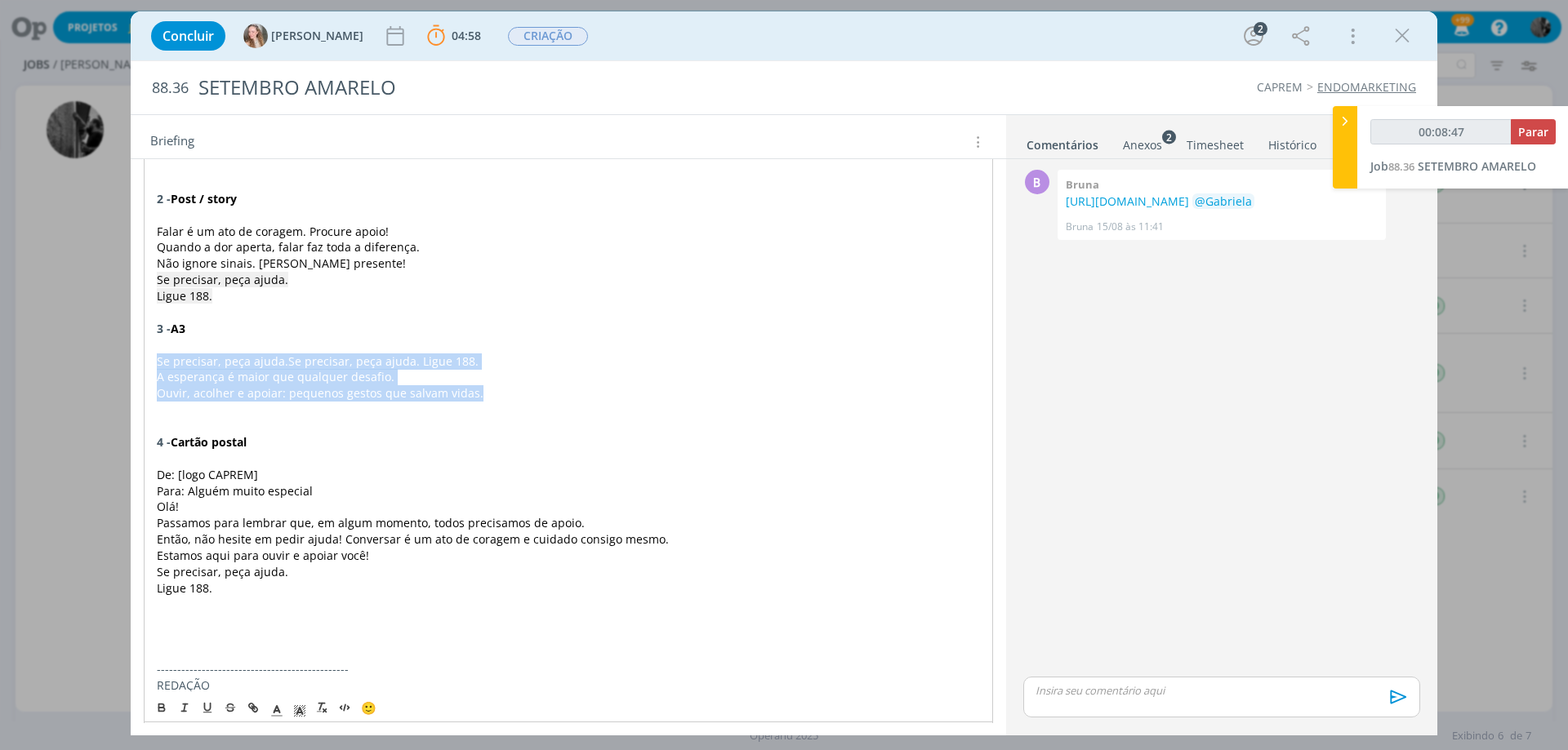
copy div "Se precisar, peça ajuda. Se precisar, peça ajuda. Ligue 188. A esperança é maio…"
click at [434, 381] on p "A esperança é maior que qualquer desafio." at bounding box center [568, 376] width 825 height 16
drag, startPoint x: 451, startPoint y: 391, endPoint x: 135, endPoint y: 362, distance: 317.3
click at [135, 362] on div "CRIAÇÃO Precisamos desenvolver os materiais do Setembro Amarelo para CAPREM, se…" at bounding box center [568, 442] width 876 height 977
copy div "Se precisar, peça ajuda. Se precisar, peça ajuda. Ligue 188. A esperança é maio…"
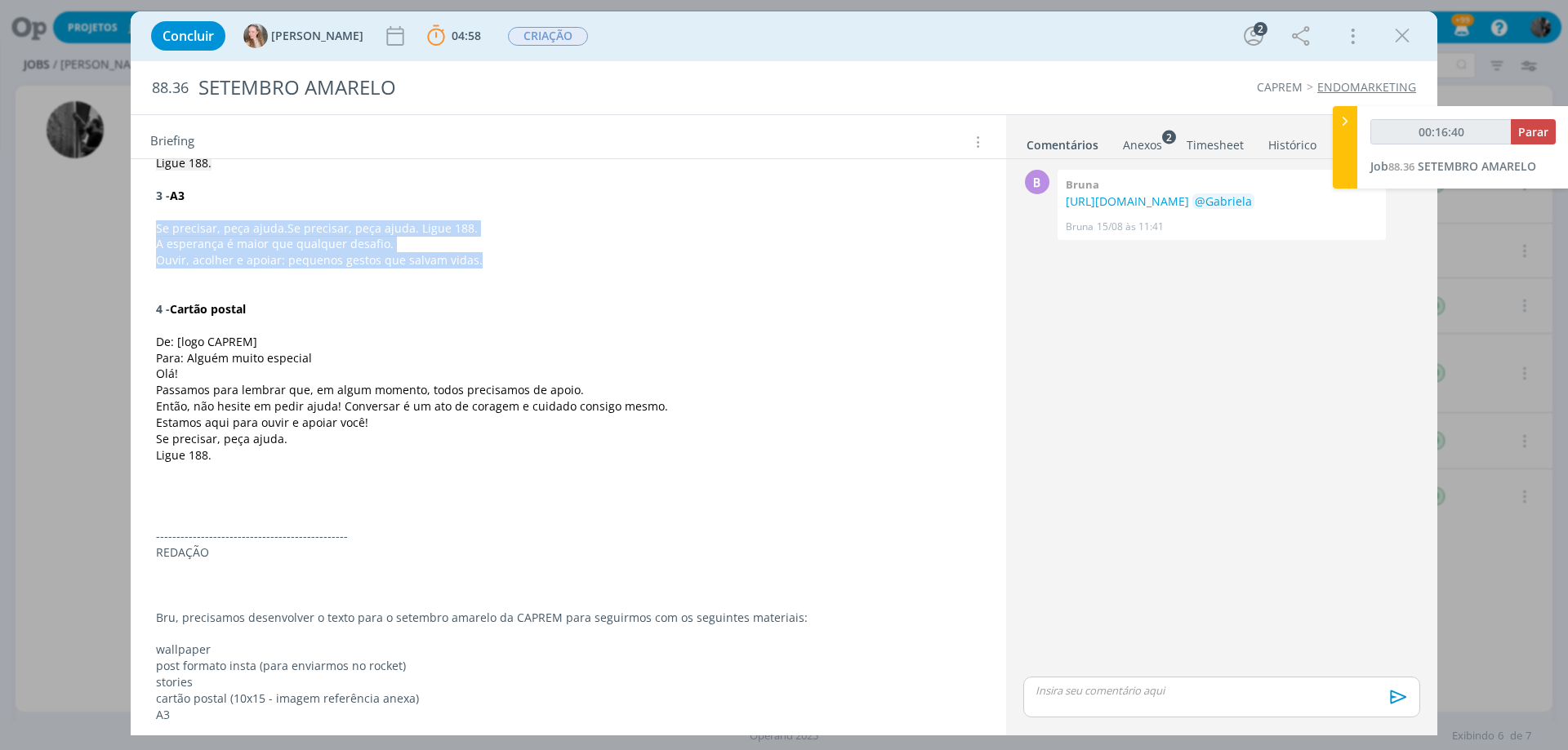
scroll to position [615, 0]
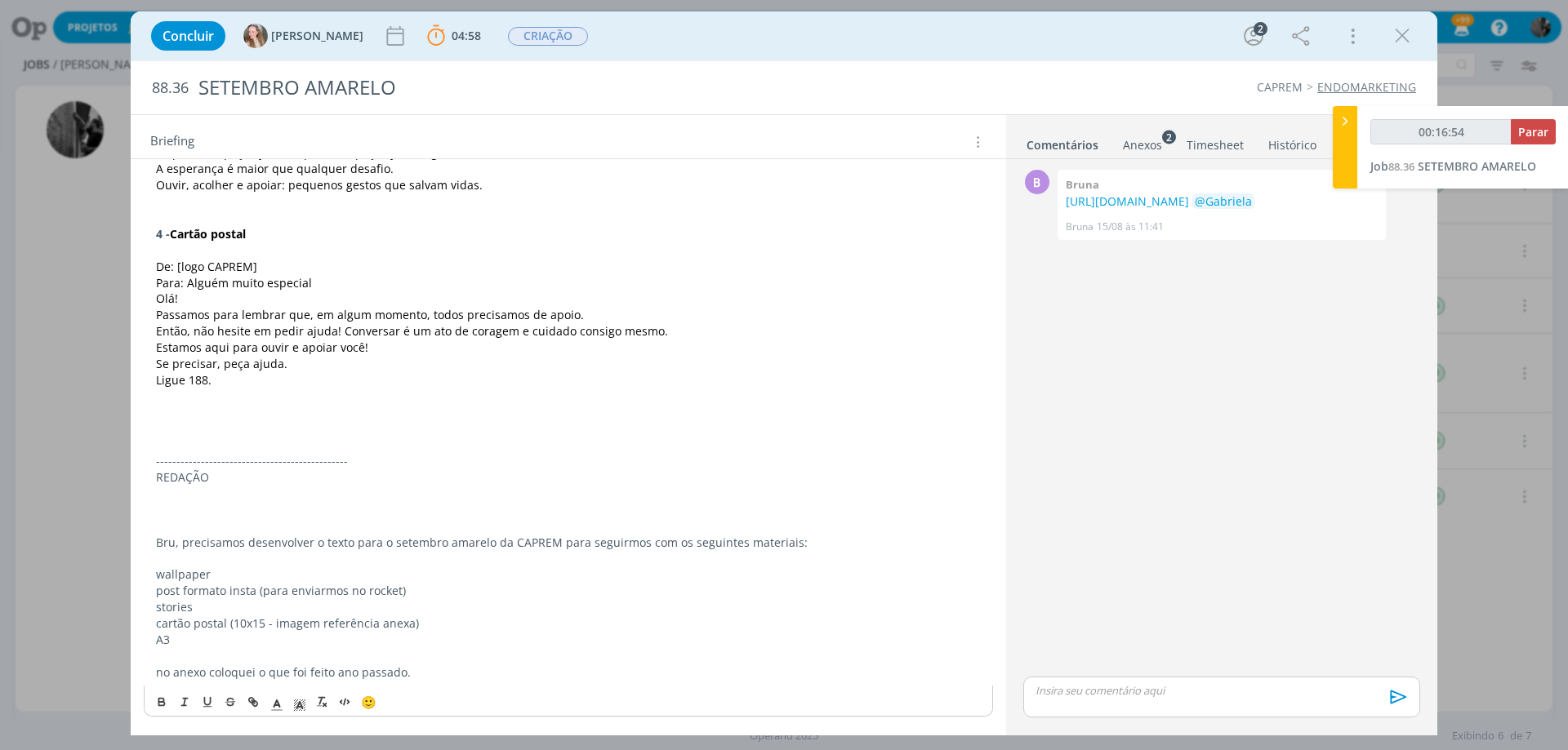
click at [1189, 709] on div "dialog" at bounding box center [1222, 696] width 397 height 41
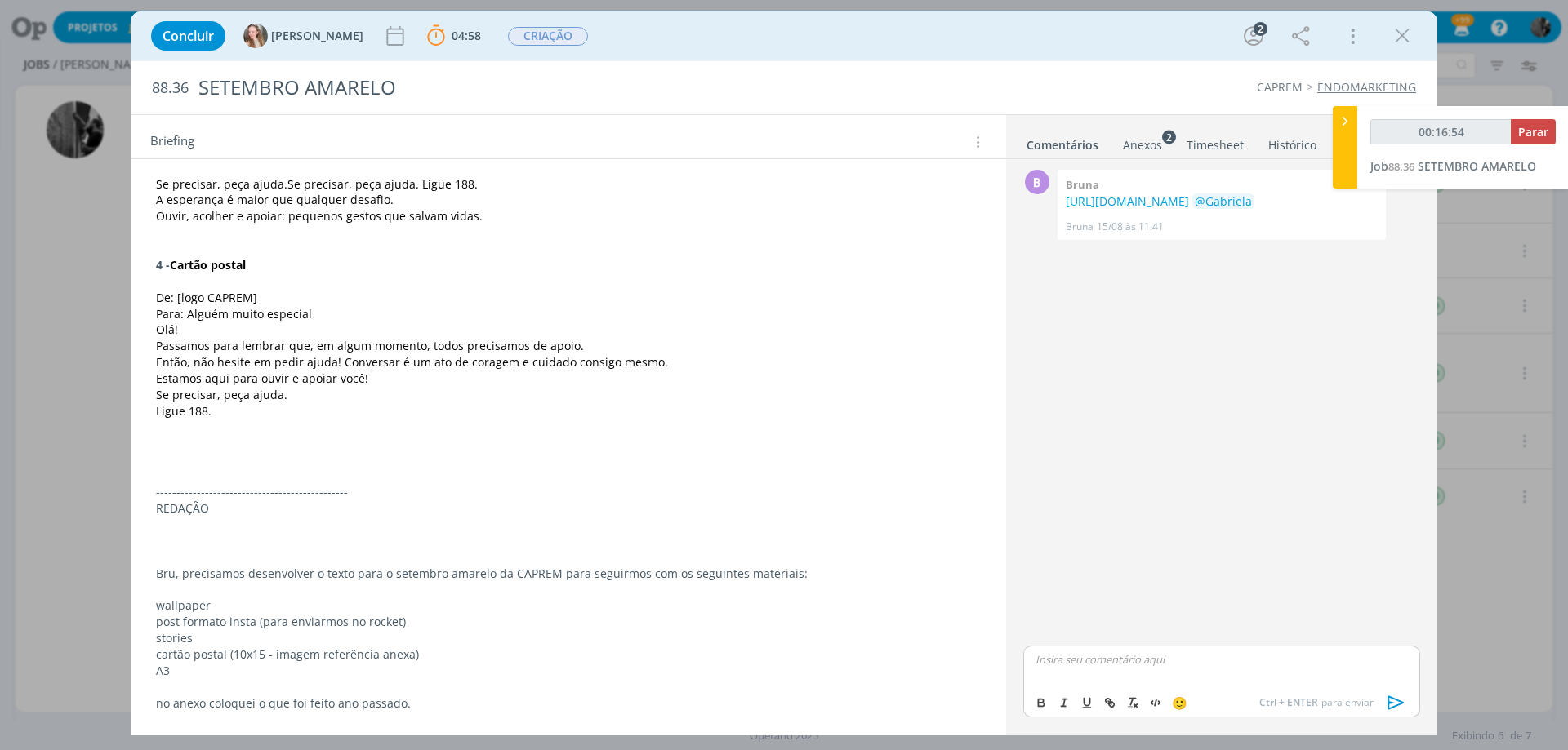
scroll to position [584, 0]
type input "00:16:55"
click at [1331, 693] on span "[PERSON_NAME]" at bounding box center [1363, 696] width 101 height 18
click at [1395, 698] on icon "dialog" at bounding box center [1396, 703] width 24 height 24
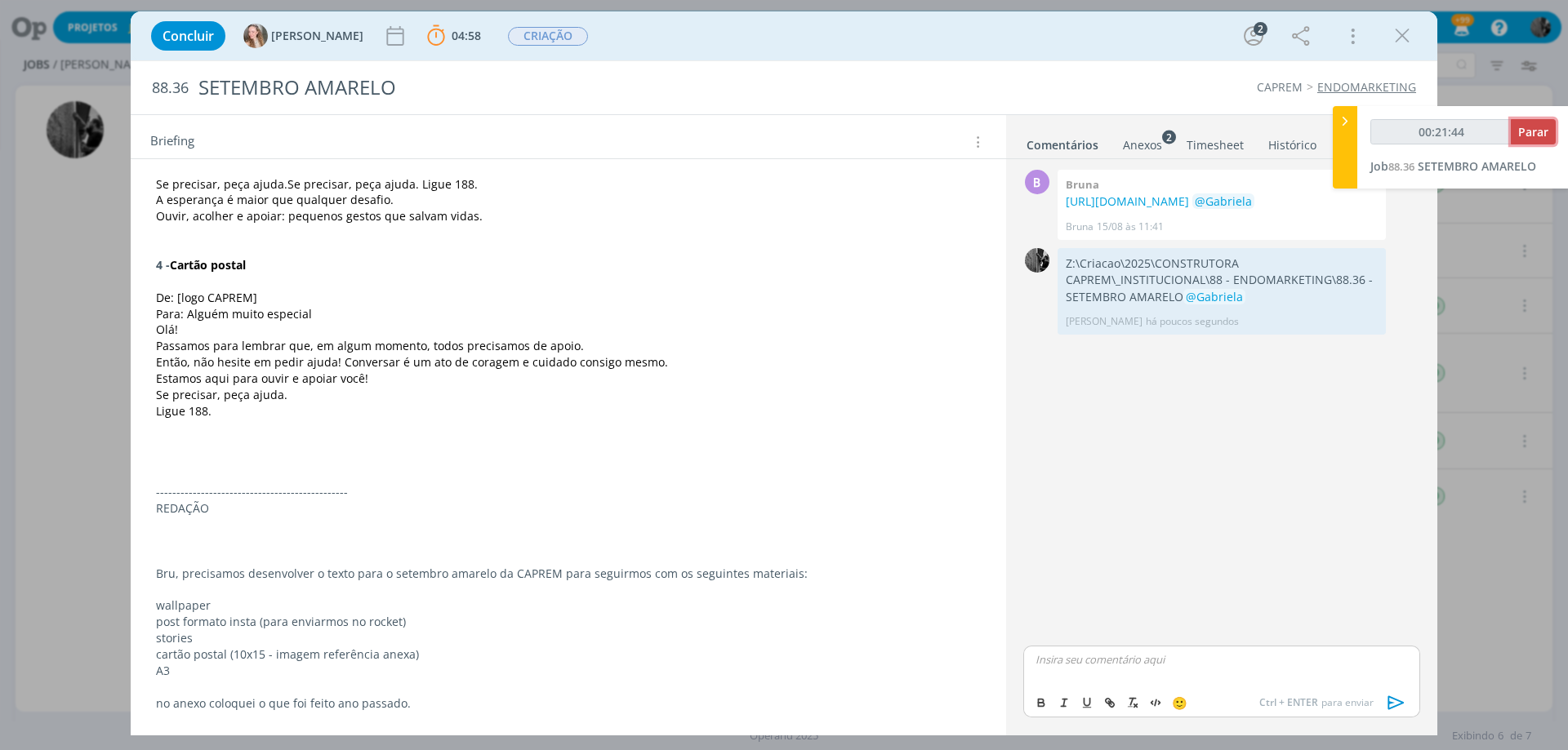
click at [1527, 129] on span "Parar" at bounding box center [1533, 132] width 30 height 16
type input "00:22:00"
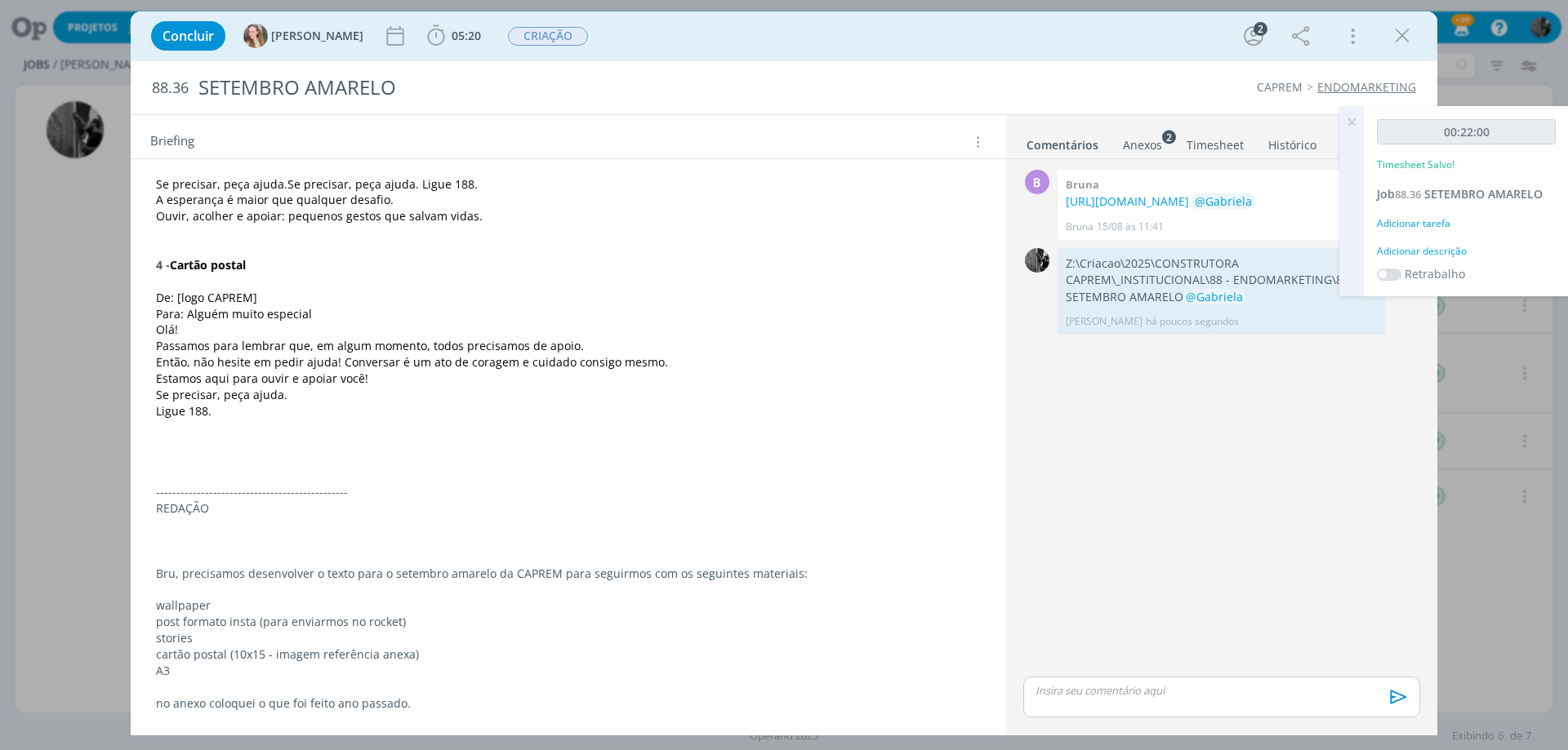
click at [1347, 121] on icon at bounding box center [1351, 122] width 29 height 32
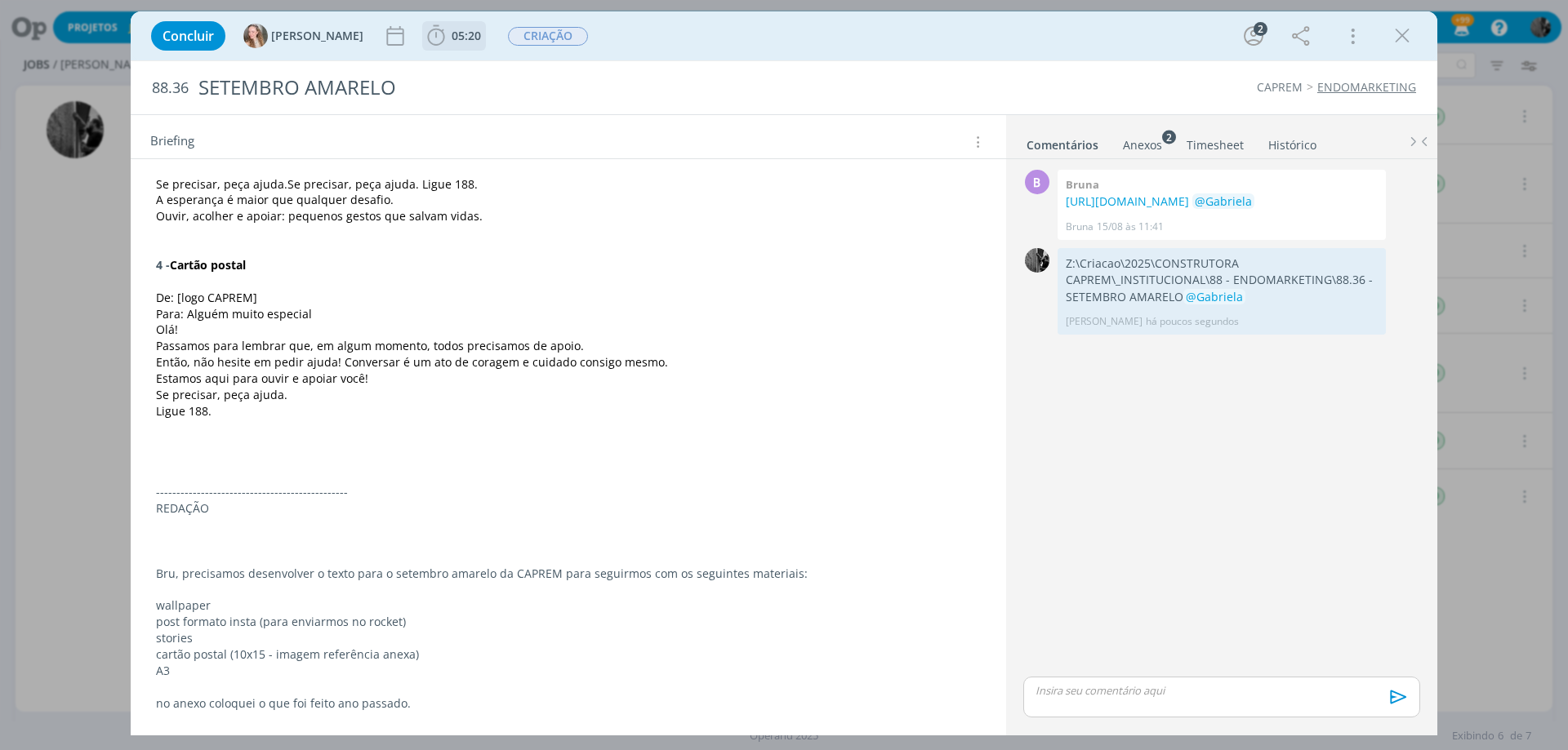
click at [424, 34] on icon "dialog" at bounding box center [436, 35] width 24 height 24
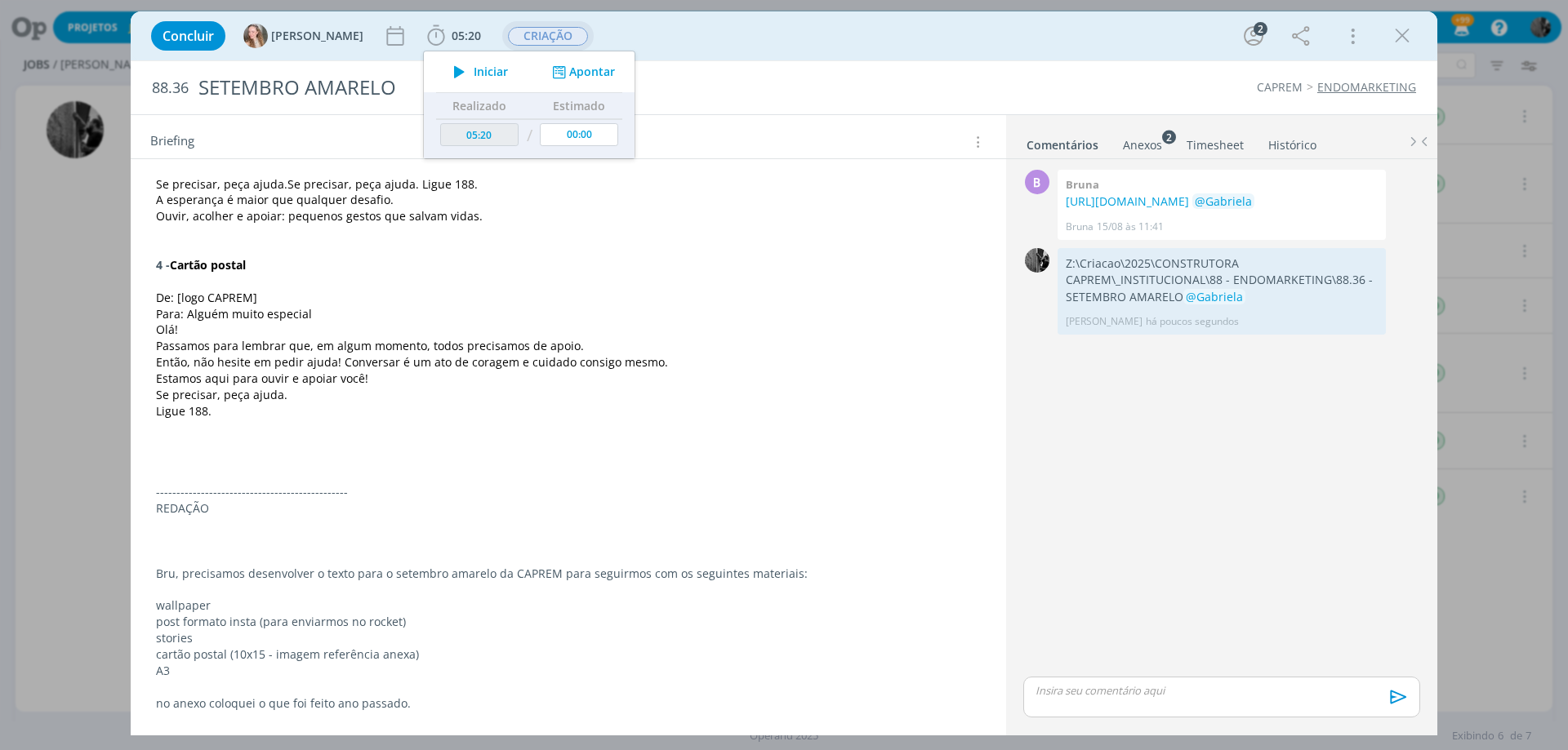
click at [511, 29] on span "CRIAÇÃO" at bounding box center [547, 36] width 80 height 19
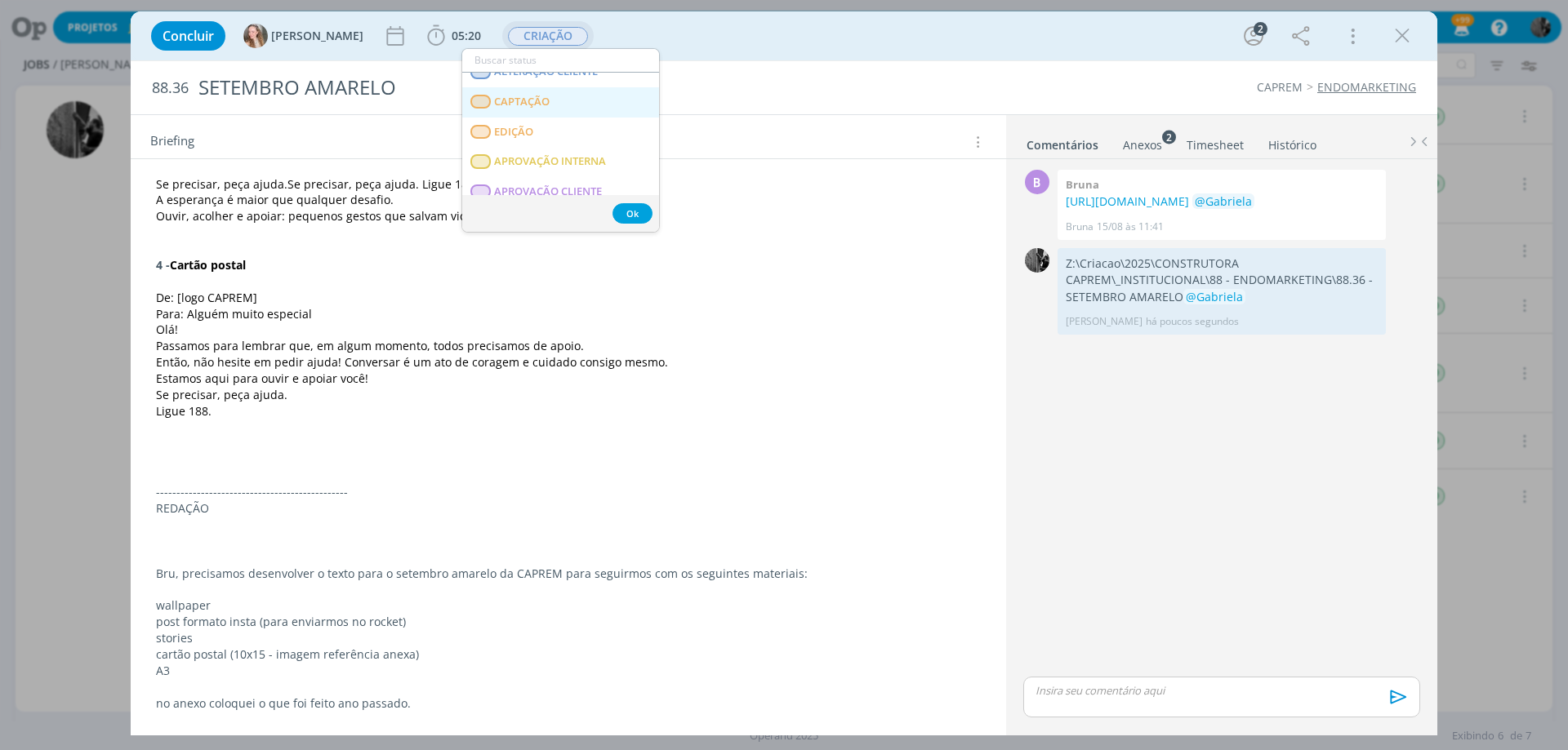
scroll to position [245, 0]
click at [576, 83] on span "APROVAÇÃO INTERNA" at bounding box center [550, 81] width 112 height 13
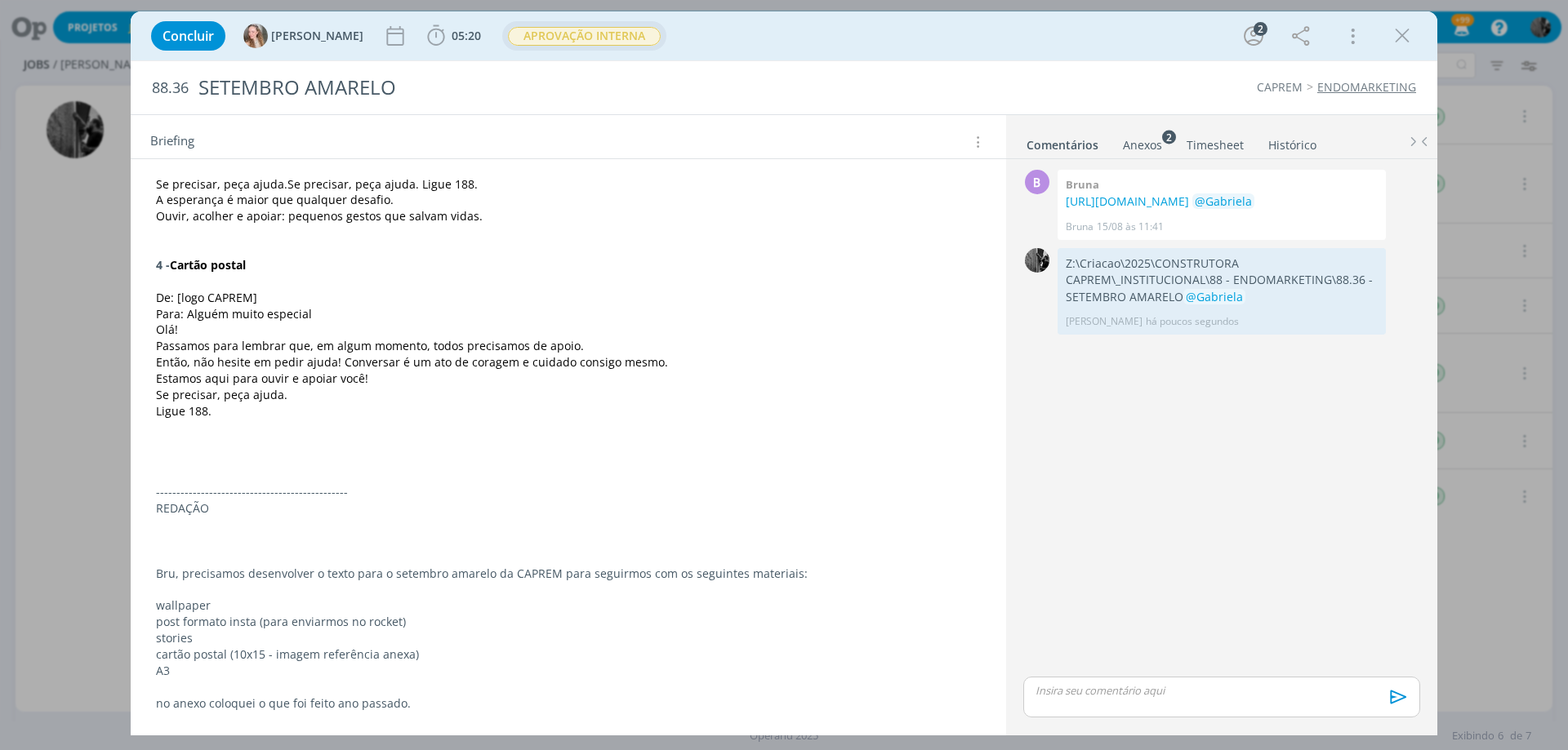
click at [1148, 140] on div "Anexos 2" at bounding box center [1142, 145] width 39 height 16
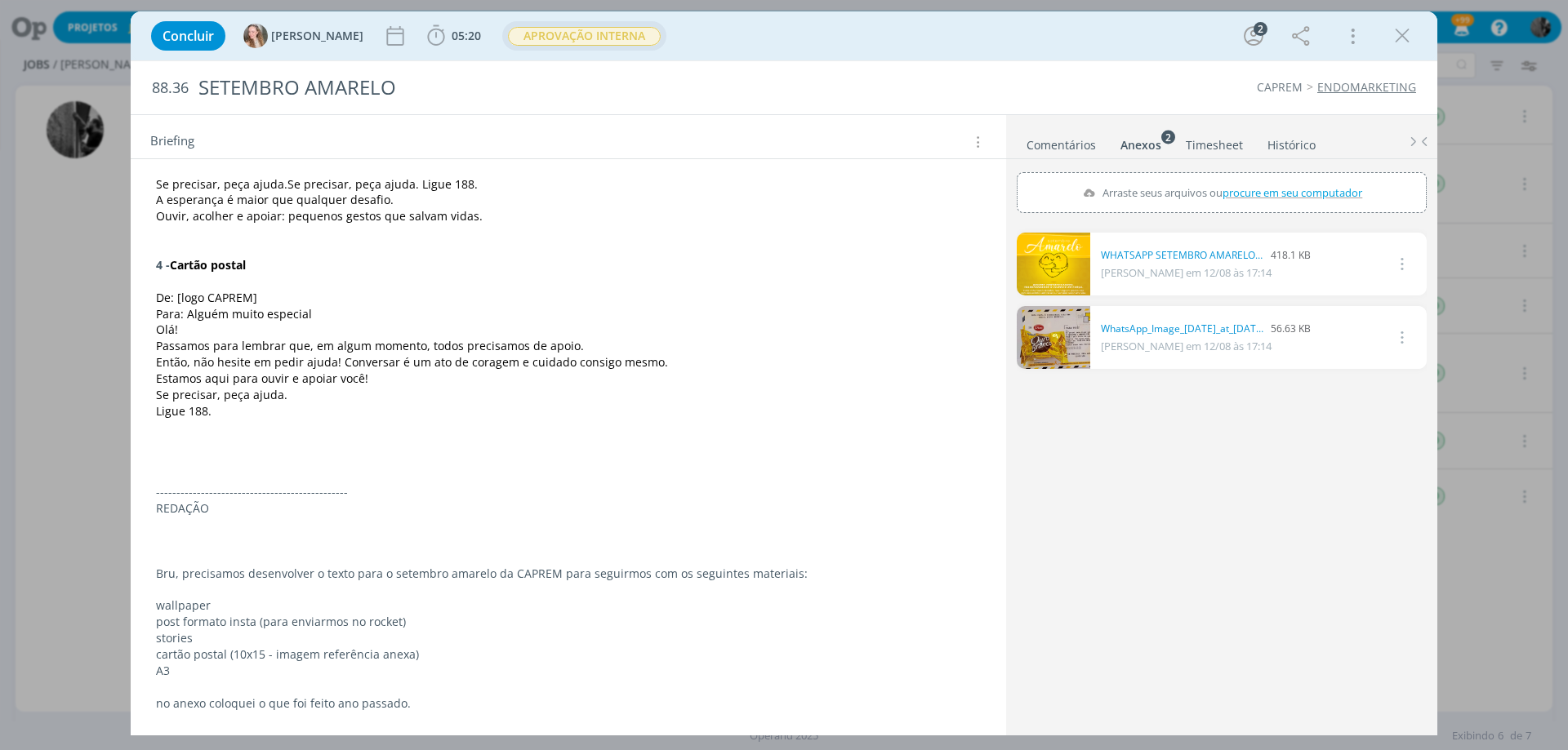
click at [1054, 144] on link "Comentários" at bounding box center [1061, 141] width 71 height 23
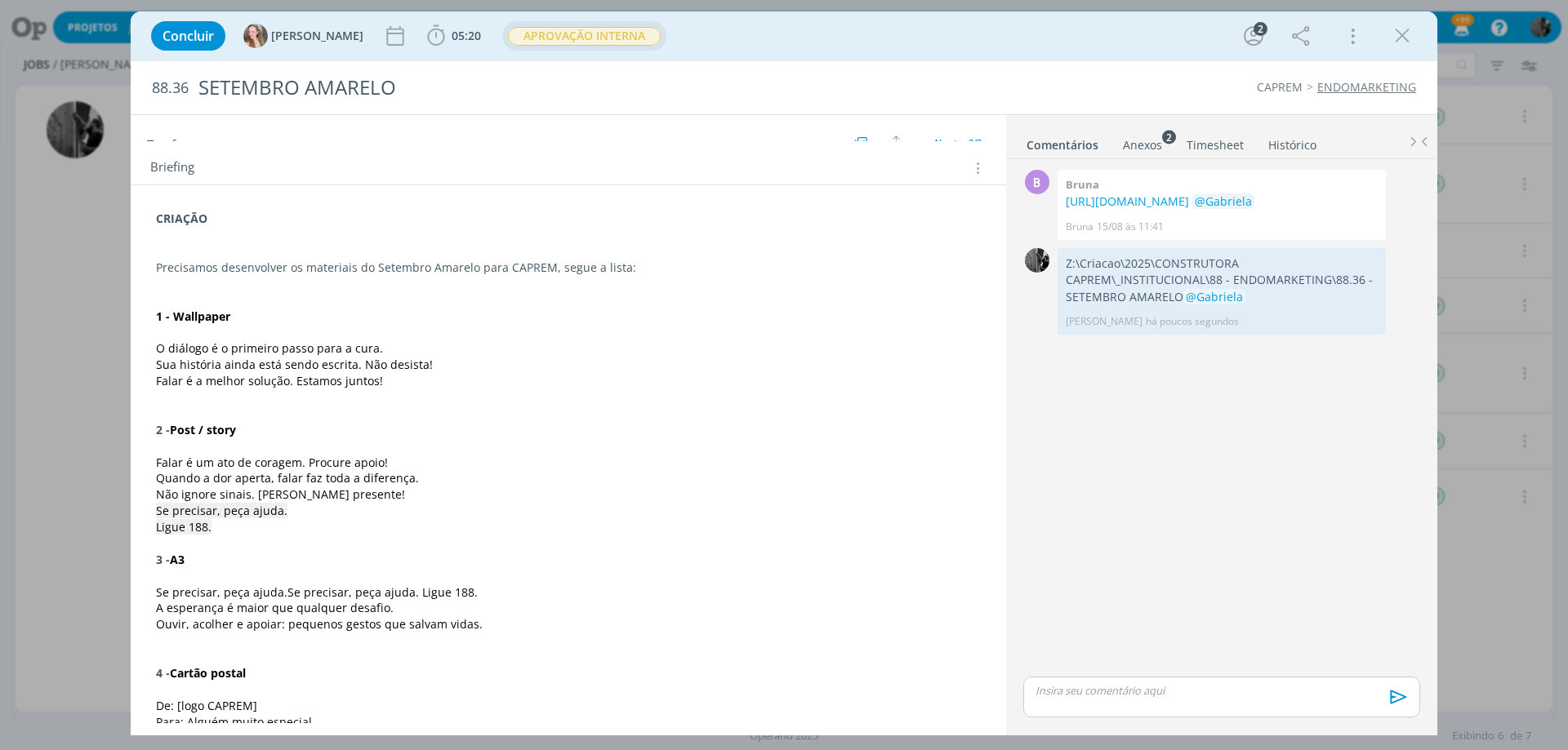
scroll to position [0, 0]
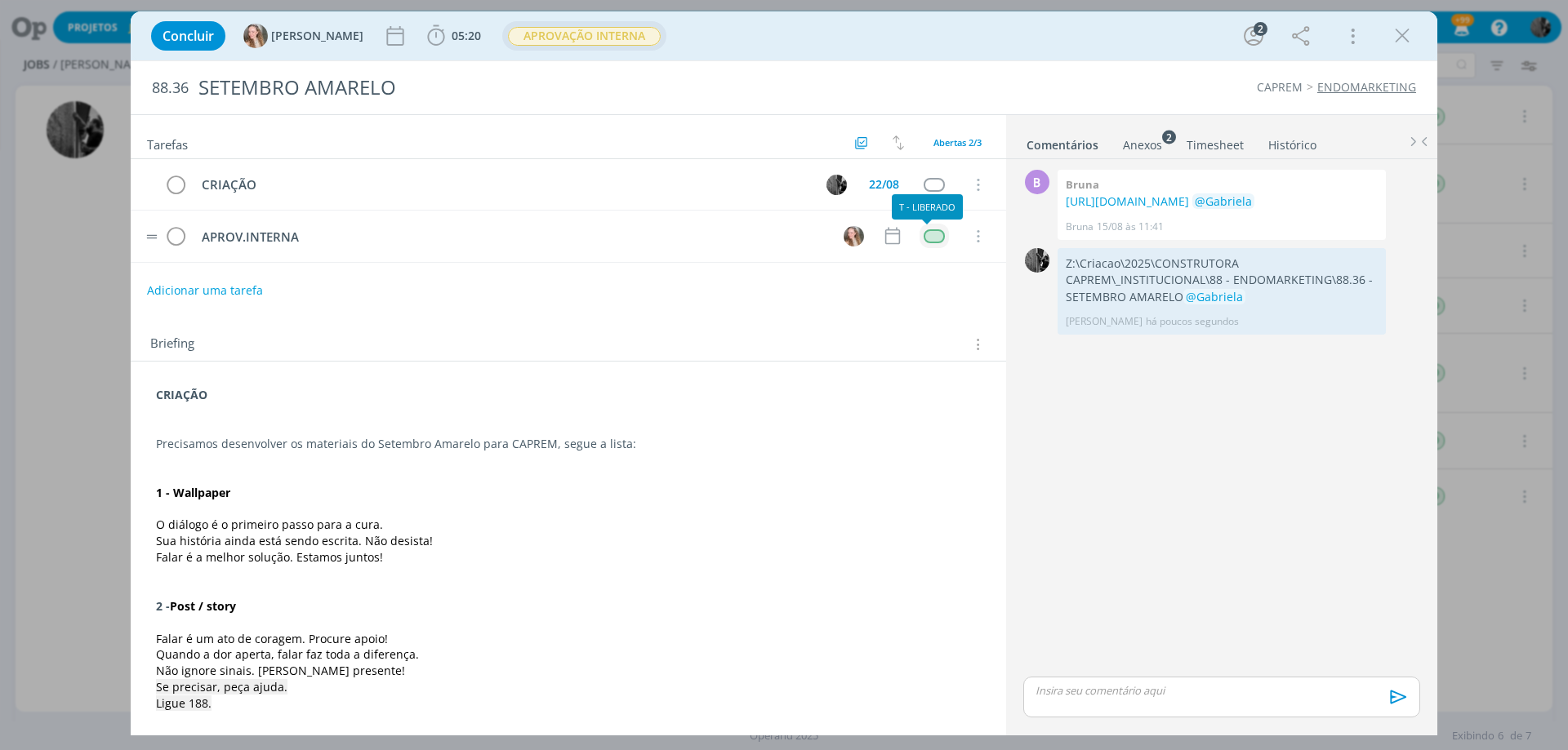
click at [927, 238] on div "dialog" at bounding box center [934, 236] width 21 height 14
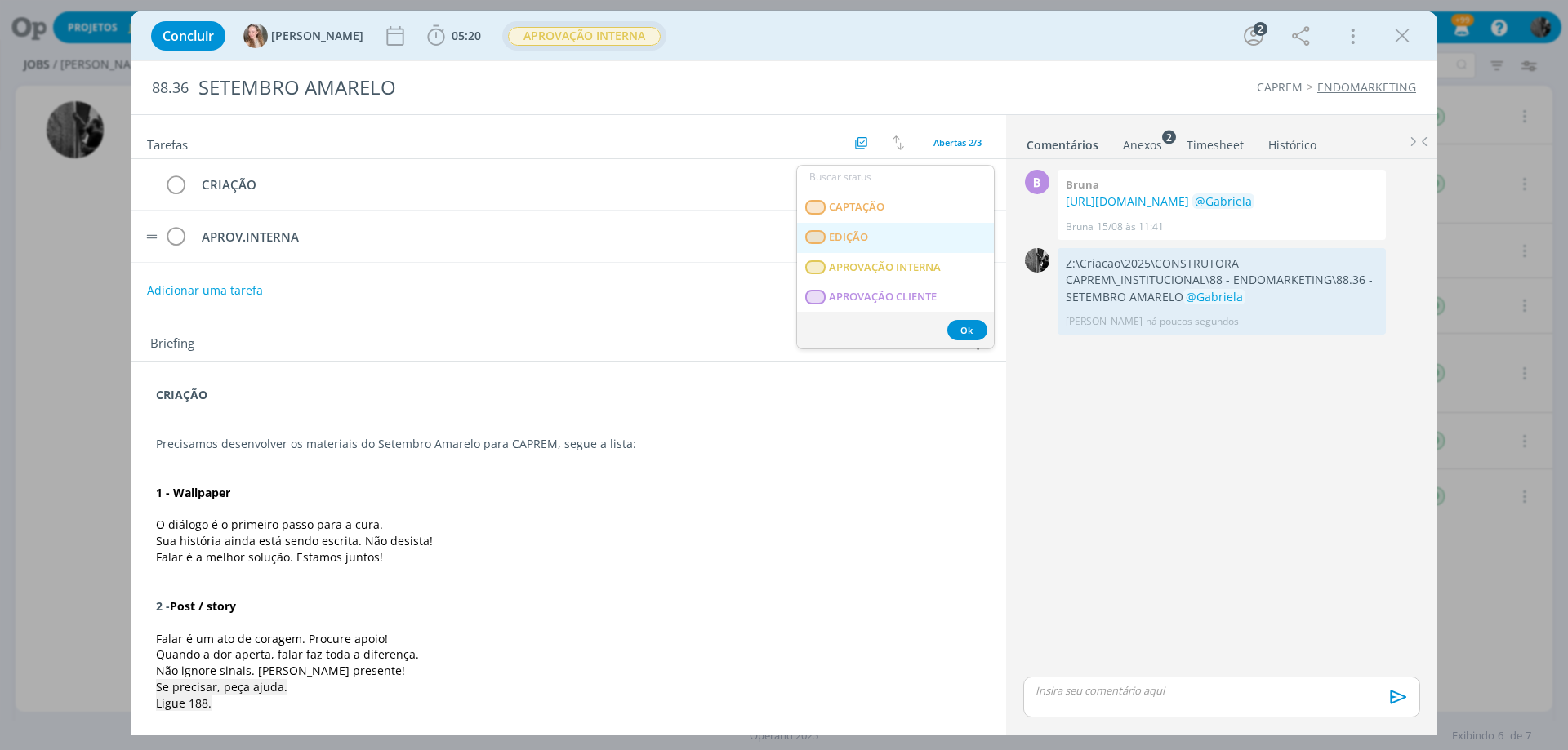
scroll to position [245, 0]
click at [891, 264] on span "APROVAÇÃO INTERNA" at bounding box center [885, 258] width 112 height 13
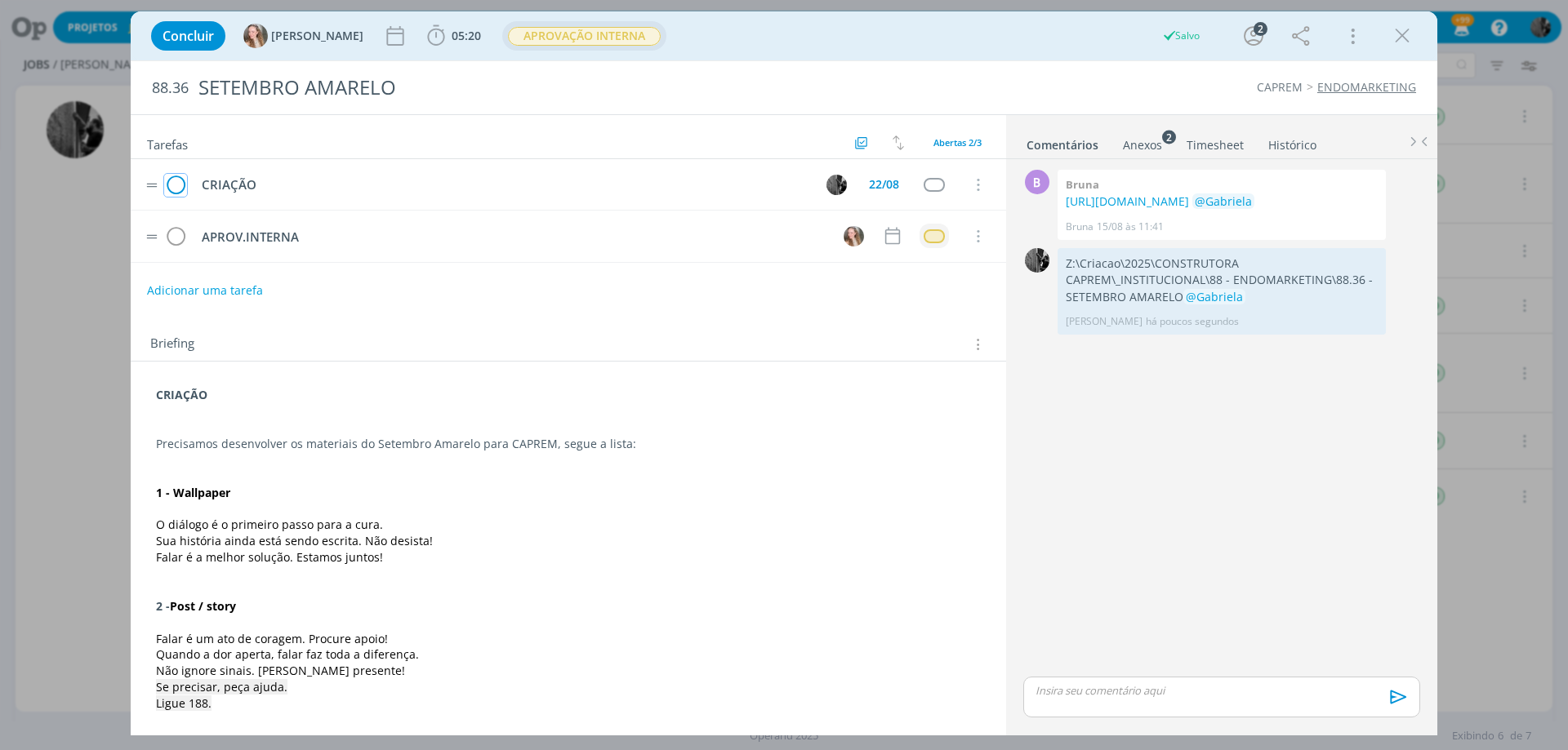
click at [173, 186] on icon "dialog" at bounding box center [175, 186] width 22 height 24
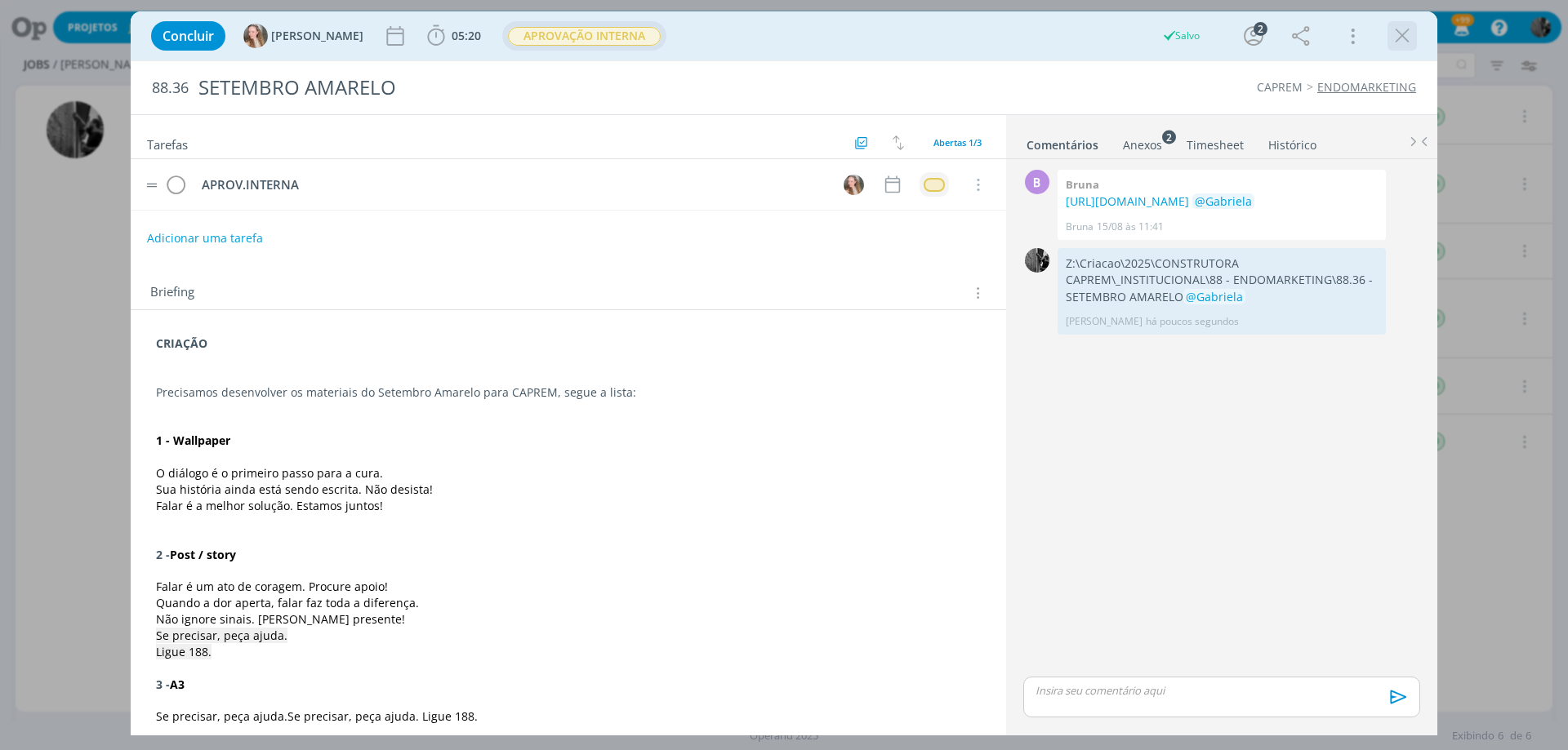
click at [1396, 31] on icon "dialog" at bounding box center [1402, 35] width 24 height 24
